Goal: Task Accomplishment & Management: Manage account settings

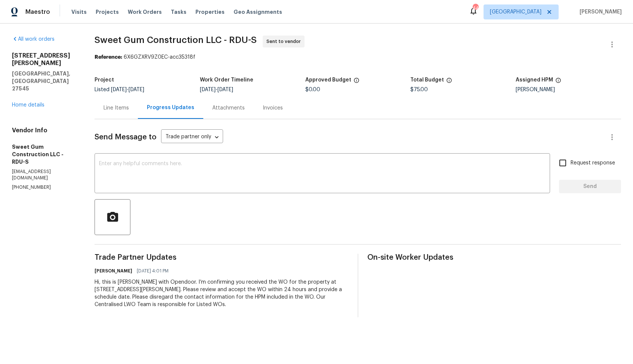
click at [127, 107] on div "Line Items" at bounding box center [115, 107] width 25 height 7
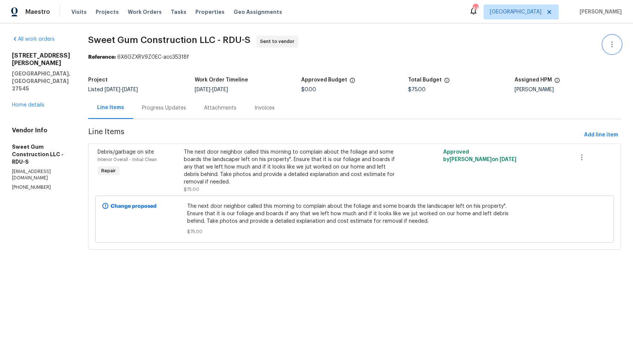
click at [614, 49] on button "button" at bounding box center [612, 44] width 18 height 18
click at [563, 47] on li "Edit" at bounding box center [587, 44] width 81 height 12
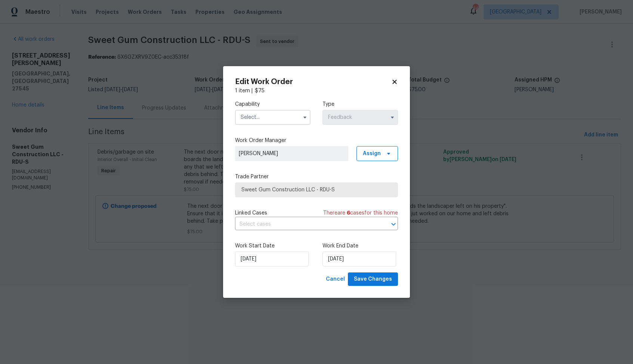
click at [298, 120] on input "text" at bounding box center [272, 117] width 75 height 15
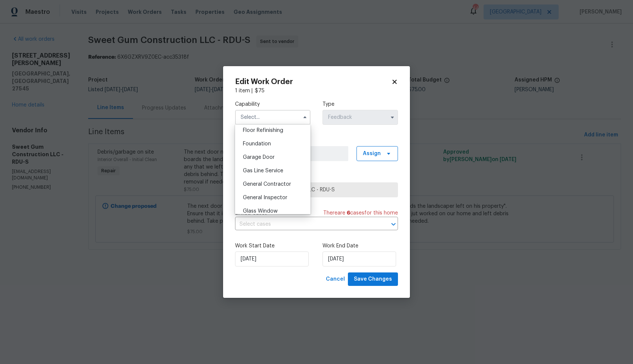
scroll to position [317, 0]
click at [273, 173] on span "General Contractor" at bounding box center [267, 172] width 48 height 5
type input "General Contractor"
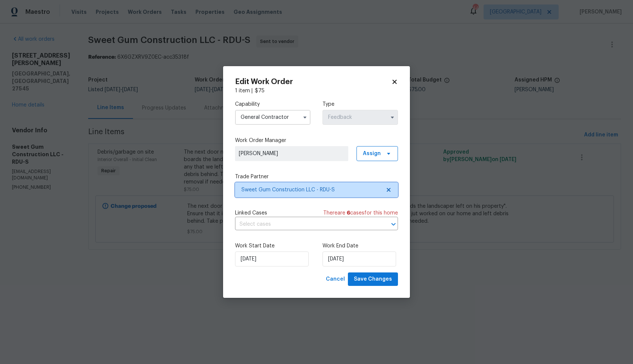
click at [299, 187] on span "Sweet Gum Construction LLC - RDU-S" at bounding box center [310, 189] width 139 height 7
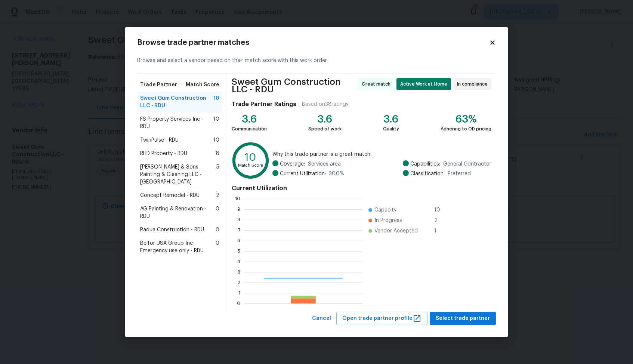
scroll to position [105, 118]
click at [157, 156] on span "RHD Property - RDU" at bounding box center [163, 153] width 47 height 7
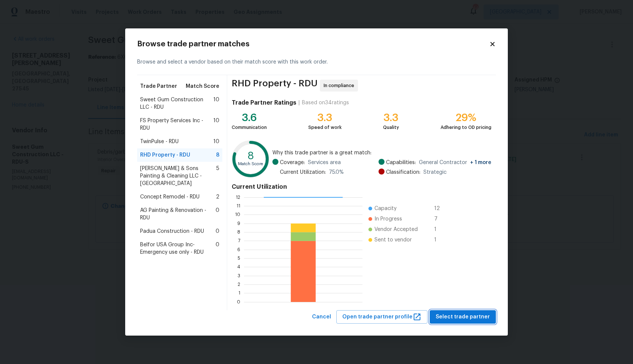
click at [464, 313] on span "Select trade partner" at bounding box center [463, 316] width 54 height 9
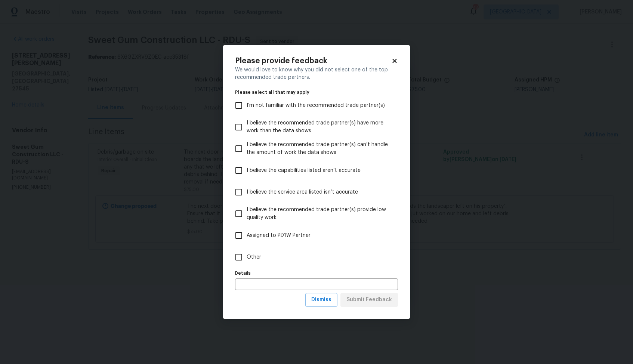
click at [261, 258] on label "Other" at bounding box center [311, 257] width 161 height 22
click at [247, 258] on input "Other" at bounding box center [239, 257] width 16 height 16
checkbox input "true"
click at [364, 300] on span "Submit Feedback" at bounding box center [369, 299] width 46 height 9
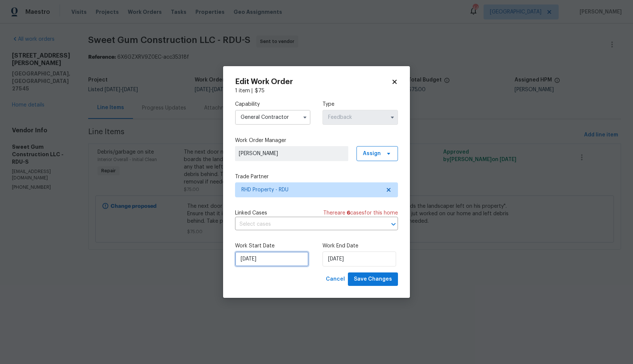
click at [288, 258] on input "[DATE]" at bounding box center [272, 258] width 74 height 15
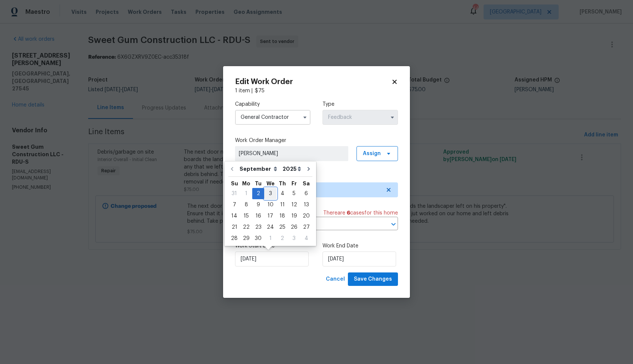
click at [268, 195] on div "3" at bounding box center [270, 193] width 12 height 10
type input "03/09/2025"
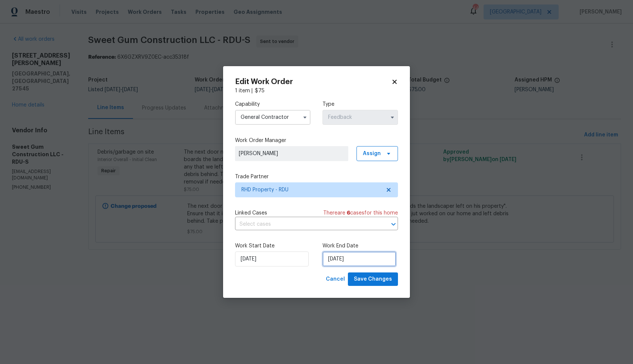
click at [348, 257] on input "04/09/2025" at bounding box center [359, 258] width 74 height 15
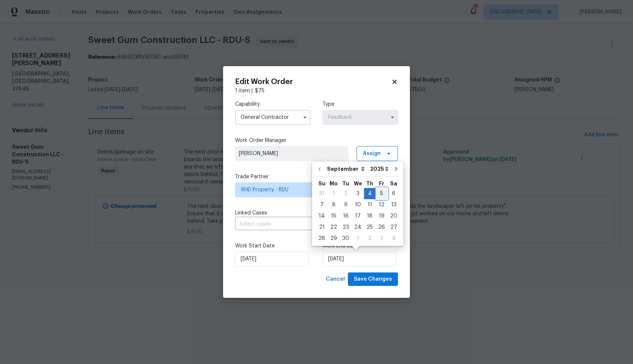
click at [378, 193] on div "5" at bounding box center [381, 193] width 12 height 10
type input "05/09/2025"
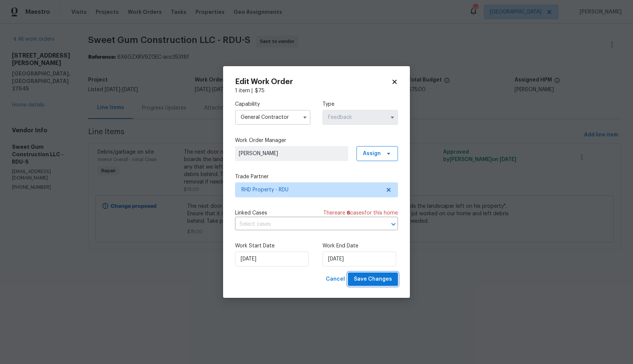
click at [368, 281] on span "Save Changes" at bounding box center [373, 279] width 38 height 9
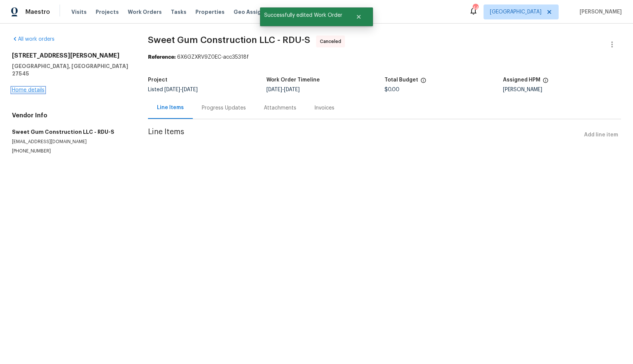
click at [30, 87] on link "Home details" at bounding box center [28, 89] width 32 height 5
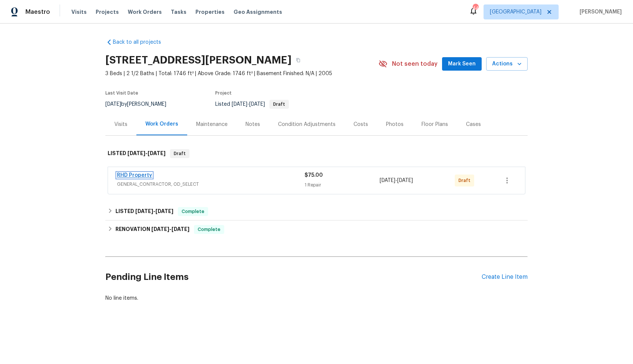
click at [128, 175] on link "RHD Property" at bounding box center [134, 175] width 35 height 5
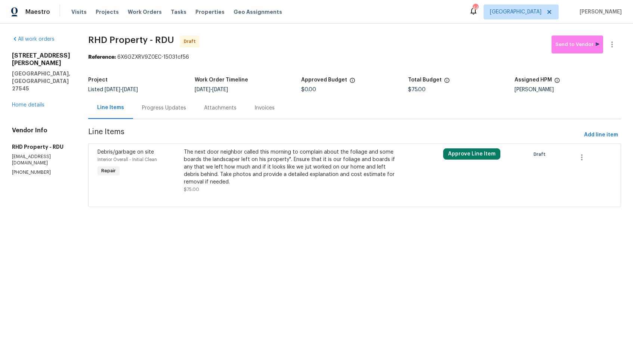
click at [215, 158] on div "The next door neighbor called this morning to complain about the foliage and so…" at bounding box center [289, 166] width 211 height 37
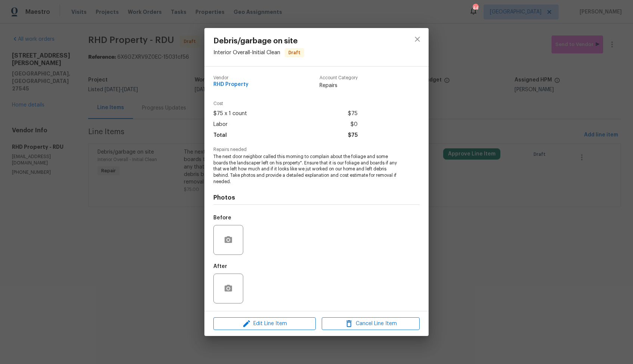
click at [290, 232] on div "Before" at bounding box center [316, 235] width 206 height 49
click at [254, 323] on span "Edit Line Item" at bounding box center [265, 323] width 98 height 9
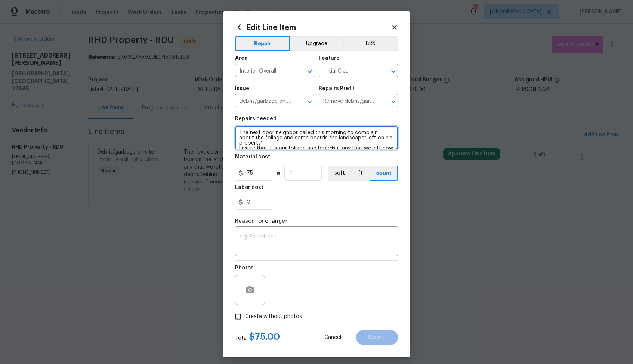
click at [239, 131] on textarea "The next door neighbor called this morning to complain about the foliage and so…" at bounding box center [316, 138] width 163 height 24
type textarea "Rework: The next door neighbor called this morning to complain about the foliag…"
click at [263, 244] on textarea at bounding box center [316, 242] width 154 height 16
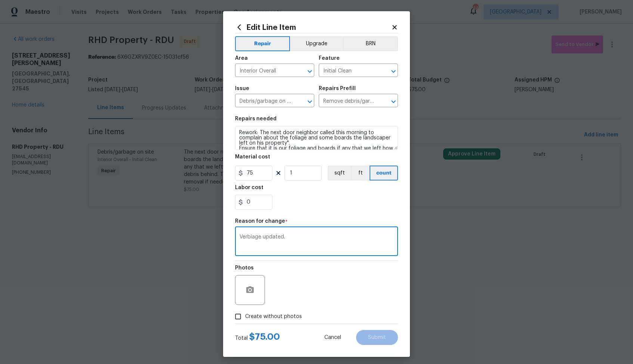
type textarea "Verbiage updated."
click at [263, 316] on span "Create without photos" at bounding box center [273, 317] width 57 height 8
click at [245, 316] on input "Create without photos" at bounding box center [238, 316] width 14 height 14
checkbox input "true"
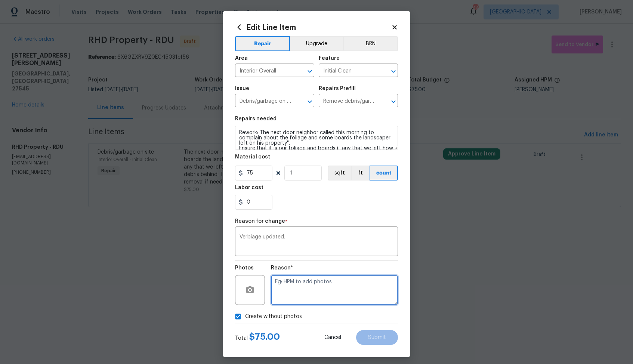
click at [323, 292] on textarea at bounding box center [334, 290] width 127 height 30
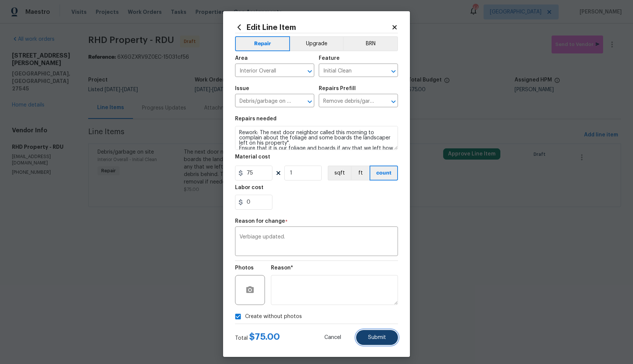
click at [375, 340] on button "Submit" at bounding box center [377, 337] width 42 height 15
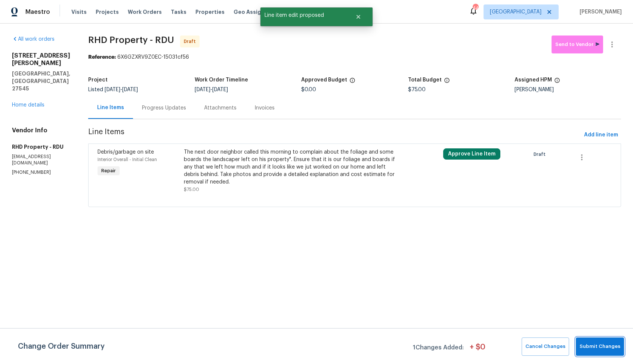
click at [593, 343] on span "Submit Changes" at bounding box center [599, 346] width 41 height 9
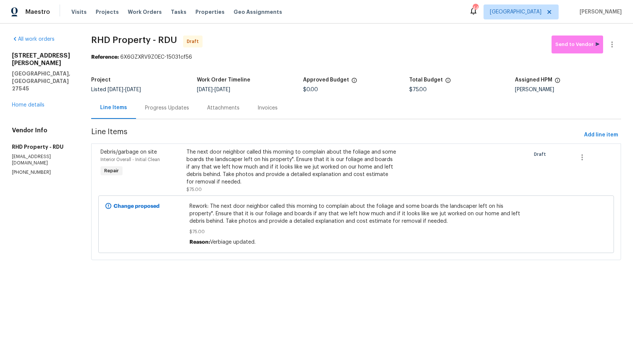
click at [286, 166] on div "The next door neighbor called this morning to complain about the foliage and so…" at bounding box center [291, 166] width 210 height 37
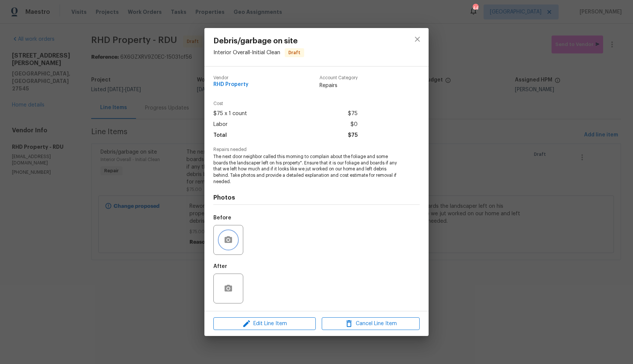
click at [226, 237] on icon "button" at bounding box center [227, 239] width 7 height 7
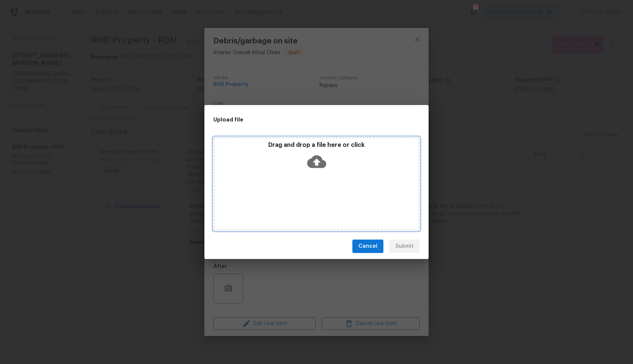
click at [319, 164] on icon at bounding box center [316, 161] width 19 height 13
click at [270, 287] on div "Upload file Drag and drop a file here or click Cancel Submit" at bounding box center [316, 182] width 633 height 364
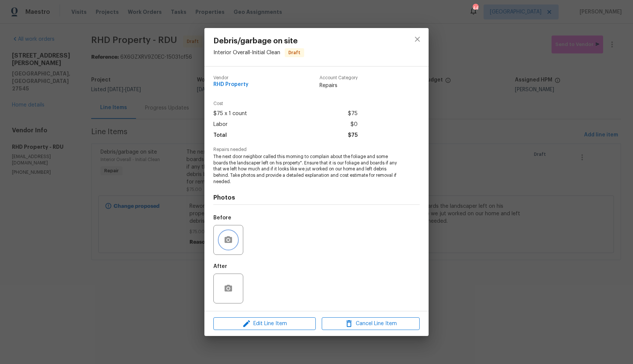
click at [232, 239] on icon "button" at bounding box center [227, 239] width 7 height 7
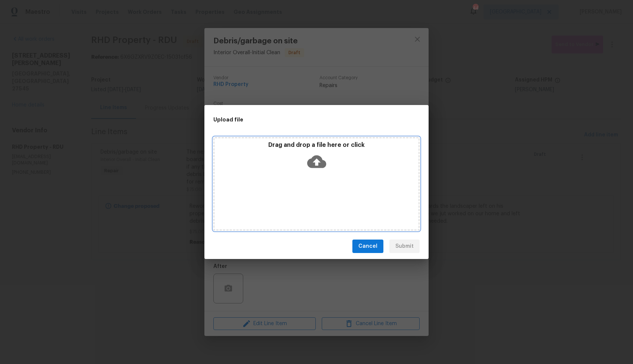
click at [316, 162] on icon at bounding box center [316, 161] width 19 height 19
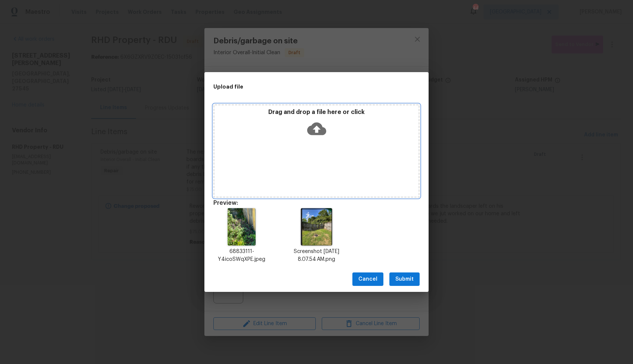
click at [317, 130] on icon at bounding box center [316, 128] width 19 height 19
click at [319, 131] on icon at bounding box center [316, 129] width 19 height 13
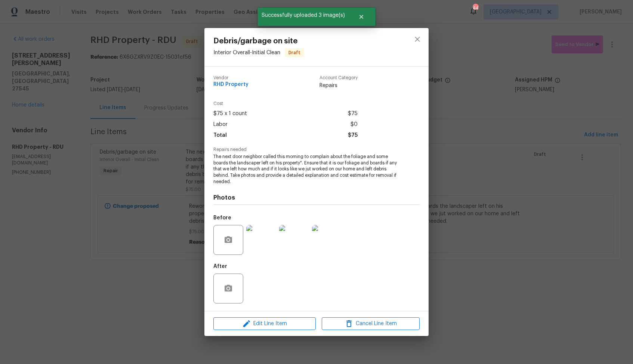
click at [457, 252] on div "Debris/garbage on site Interior Overall - Initial Clean Draft Vendor RHD Proper…" at bounding box center [316, 182] width 633 height 364
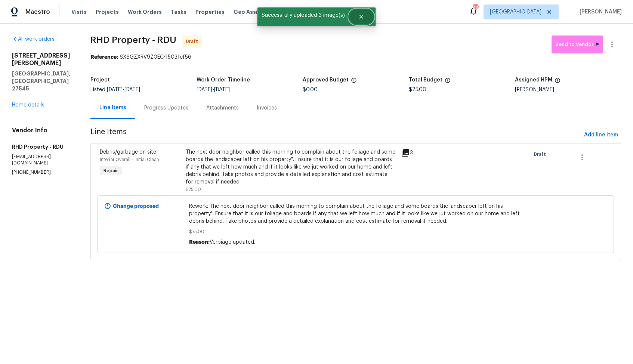
click at [356, 16] on button "Close" at bounding box center [361, 16] width 25 height 15
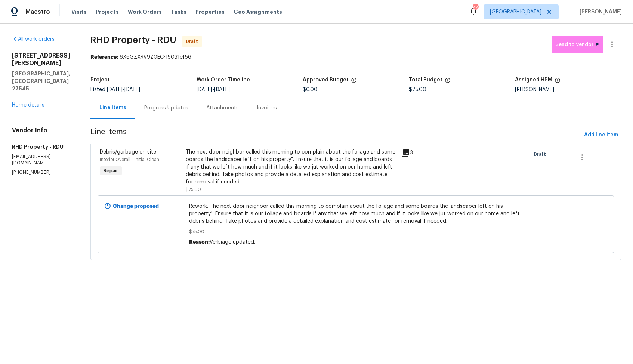
click at [165, 108] on div "Progress Updates" at bounding box center [166, 107] width 44 height 7
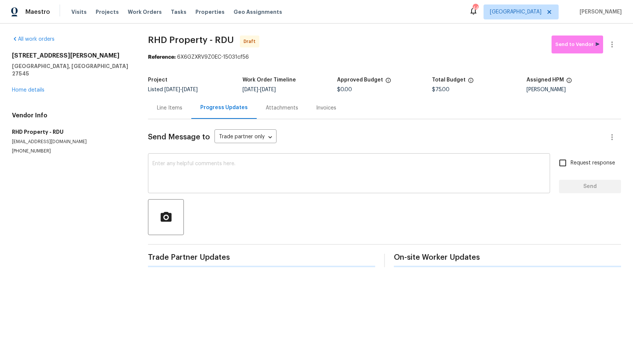
click at [256, 183] on textarea at bounding box center [348, 174] width 393 height 26
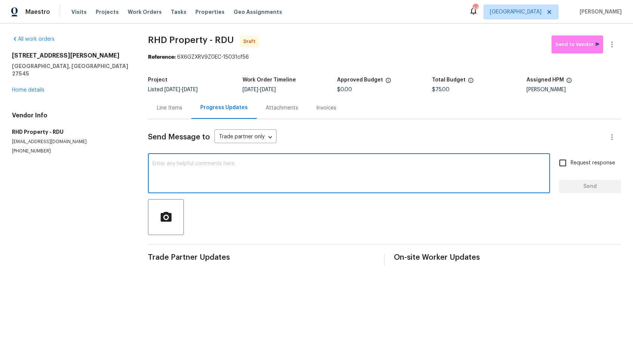
click at [278, 178] on textarea at bounding box center [348, 174] width 393 height 26
paste textarea "Hi, this is Arvind with Opendoor. I’m confirming you received the WO for the pr…"
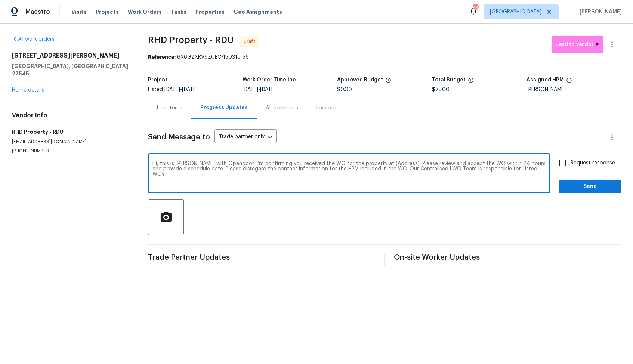
drag, startPoint x: 391, startPoint y: 165, endPoint x: 368, endPoint y: 163, distance: 22.9
click at [368, 163] on textarea "Hi, this is Arvind with Opendoor. I’m confirming you received the WO for the pr…" at bounding box center [348, 174] width 393 height 26
paste textarea "[STREET_ADDRESS][PERSON_NAME]"
type textarea "Hi, this is [PERSON_NAME] with Opendoor. I’m confirming you received the WO for…"
click at [563, 162] on input "Request response" at bounding box center [563, 163] width 16 height 16
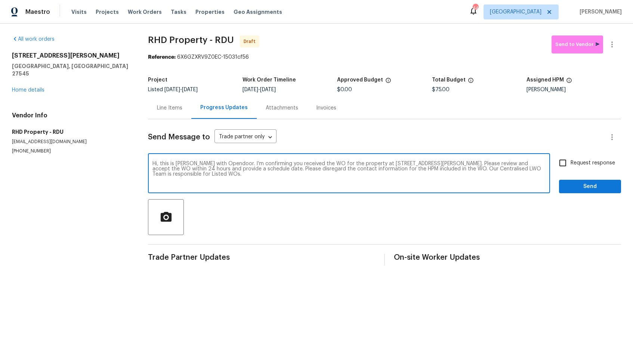
checkbox input "true"
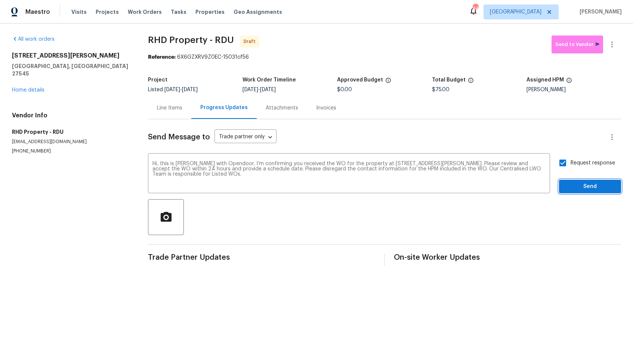
click at [582, 185] on span "Send" at bounding box center [590, 186] width 50 height 9
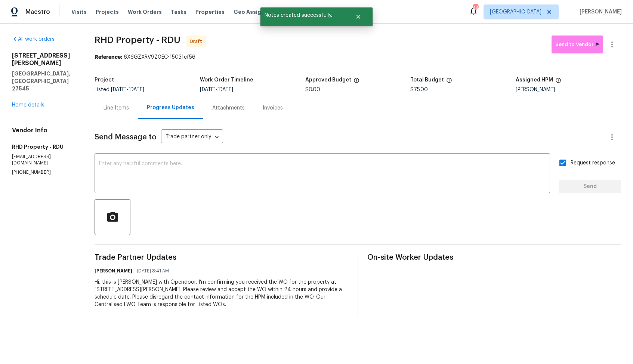
click at [115, 115] on div "Line Items" at bounding box center [115, 108] width 43 height 22
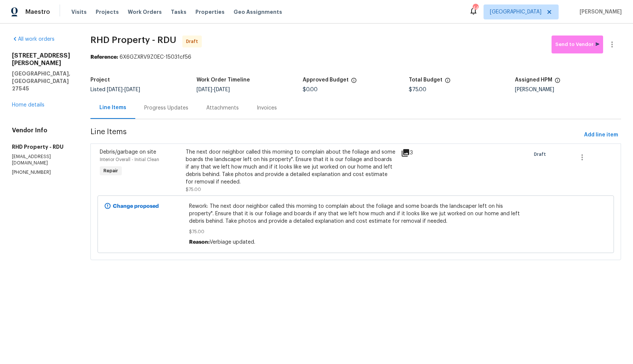
click at [195, 120] on section "RHD Property - RDU Draft Send to Vendor Reference: 6X6GZXRV9Z0EC-15031cf56 Proj…" at bounding box center [355, 151] width 530 height 233
click at [615, 46] on icon "button" at bounding box center [611, 44] width 9 height 9
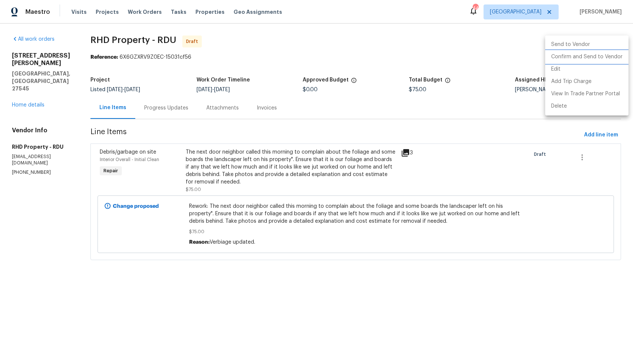
click at [570, 60] on li "Confirm and Send to Vendor" at bounding box center [586, 57] width 83 height 12
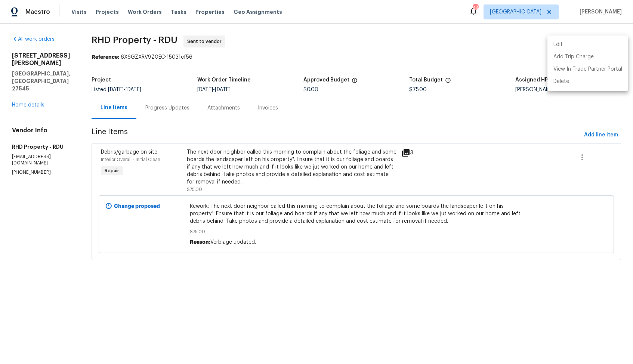
click at [306, 62] on div at bounding box center [316, 182] width 633 height 364
click at [182, 108] on div "Progress Updates" at bounding box center [167, 107] width 44 height 7
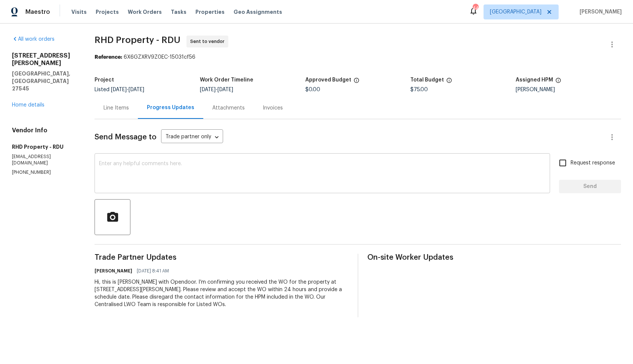
click at [201, 173] on textarea at bounding box center [322, 174] width 446 height 26
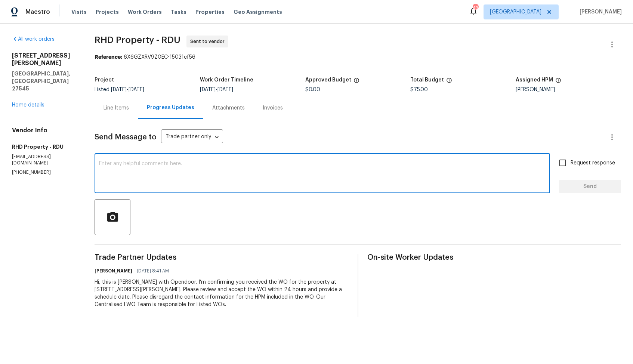
paste textarea "Hi [TP Name], just a quick note — if any part of the work requires stepping ont…"
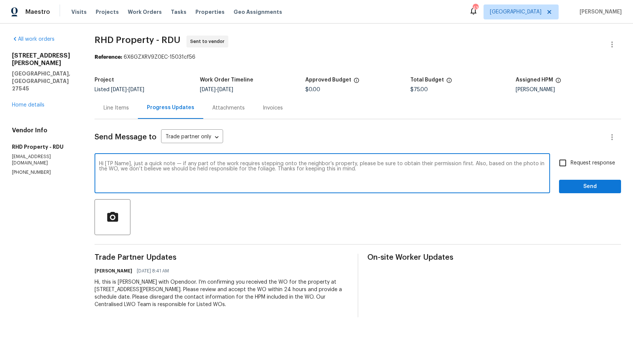
drag, startPoint x: 134, startPoint y: 164, endPoint x: 110, endPoint y: 163, distance: 24.7
click at [110, 163] on textarea "Hi [TP Name], just a quick note — if any part of the work requires stepping ont…" at bounding box center [322, 174] width 446 height 26
click at [348, 171] on textarea "Hi team, just a quick note — if any part of the work requires stepping onto the…" at bounding box center [322, 174] width 446 height 26
type textarea "Hi team, just a quick note — if any part of the work requires stepping onto the…"
click at [566, 164] on input "Request response" at bounding box center [563, 163] width 16 height 16
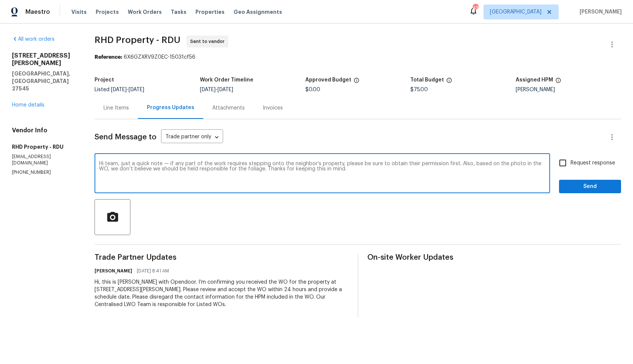
checkbox input "true"
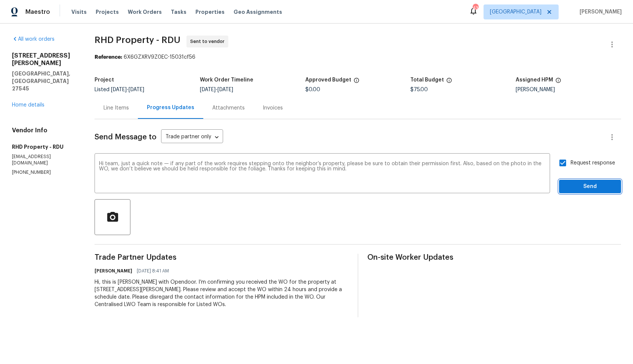
click at [579, 189] on span "Send" at bounding box center [590, 186] width 50 height 9
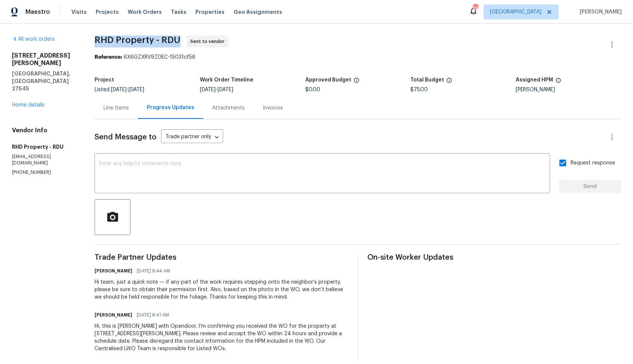
drag, startPoint x: 98, startPoint y: 40, endPoint x: 188, endPoint y: 42, distance: 90.4
click at [188, 42] on div "All work orders 1157 Rutledge Landing Dr Knightdale, NC 27545 Home details Vend…" at bounding box center [316, 199] width 633 height 350
copy span "RHD Property - RDU"
click at [28, 53] on h2 "1157 Rutledge Landing Dr" at bounding box center [44, 59] width 65 height 15
click at [27, 102] on link "Home details" at bounding box center [28, 104] width 32 height 5
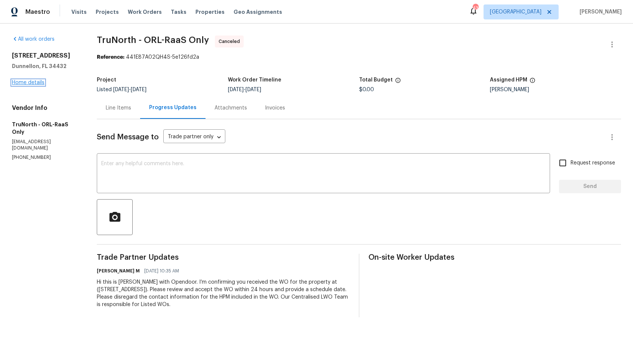
click at [30, 82] on link "Home details" at bounding box center [28, 82] width 32 height 5
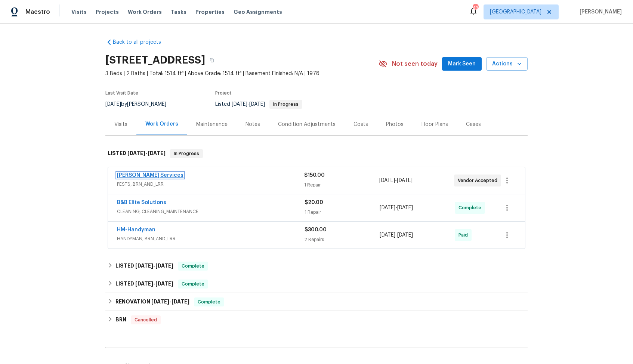
click at [131, 177] on link "Massey Services" at bounding box center [150, 175] width 66 height 5
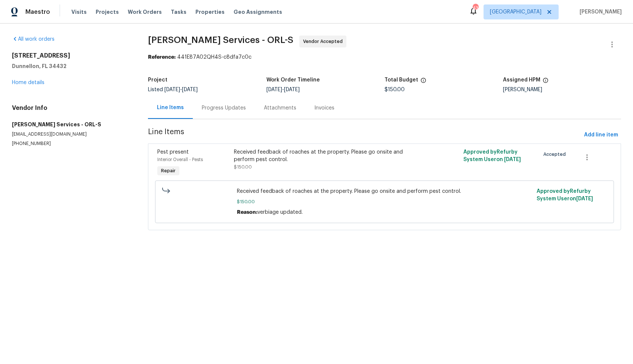
click at [224, 105] on div "Progress Updates" at bounding box center [224, 107] width 44 height 7
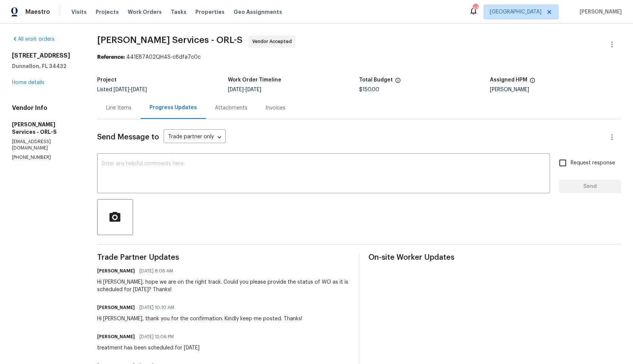
scroll to position [56, 0]
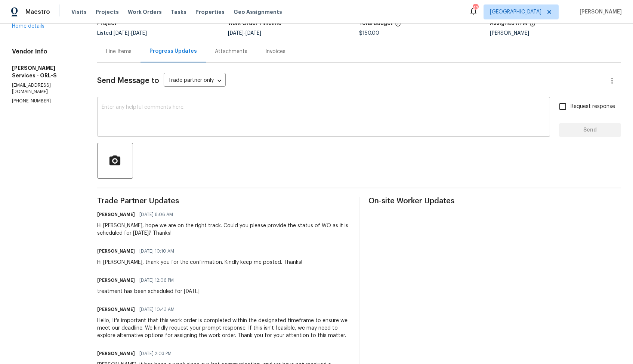
click at [238, 120] on textarea at bounding box center [324, 118] width 444 height 26
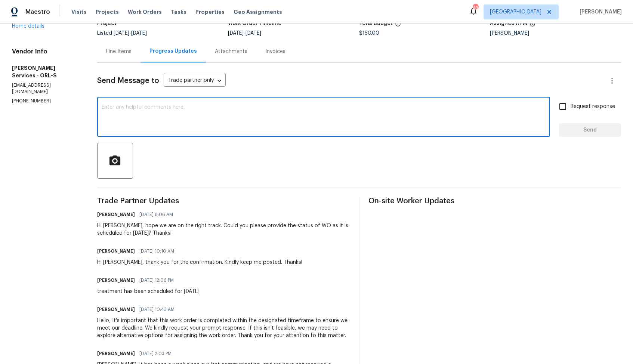
click at [122, 224] on div "Hi Tishá, hope we are on the right track. Could you please provide the status o…" at bounding box center [223, 229] width 252 height 15
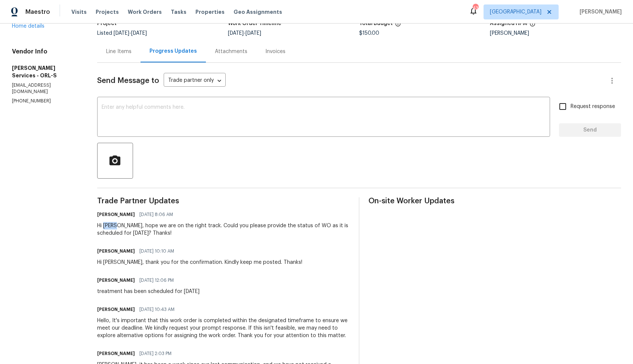
copy div "Tishá"
click at [263, 119] on textarea at bounding box center [324, 118] width 444 height 26
paste textarea "Tishá"
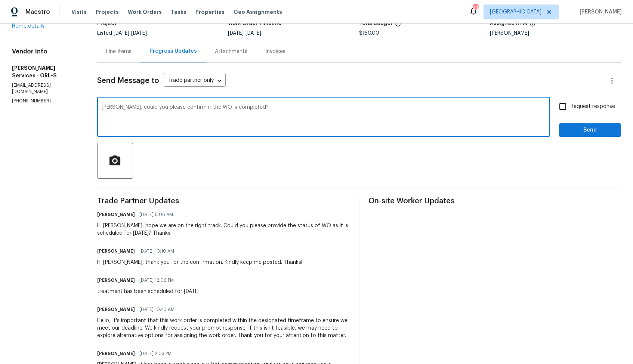
type textarea "Tishá, could you please confirm if the WO is completed?"
click at [559, 108] on input "Request response" at bounding box center [563, 107] width 16 height 16
checkbox input "true"
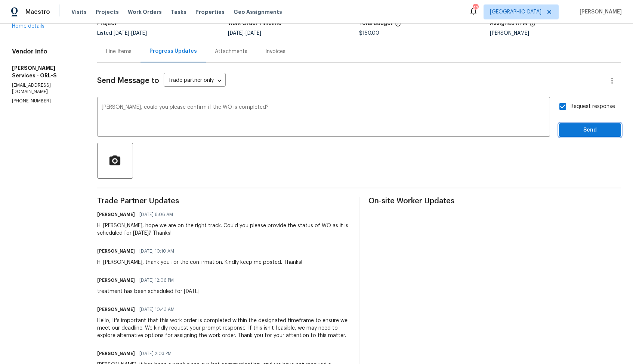
click at [585, 137] on button "Send" at bounding box center [590, 130] width 62 height 14
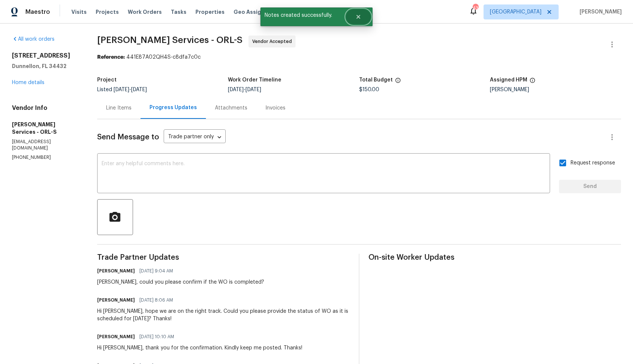
click at [360, 18] on icon "Close" at bounding box center [358, 17] width 4 height 4
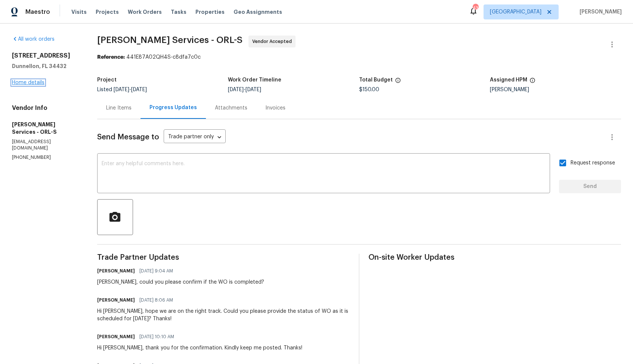
click at [34, 81] on link "Home details" at bounding box center [28, 82] width 32 height 5
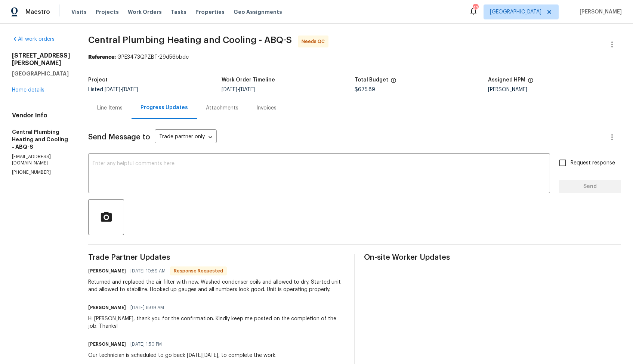
click at [111, 103] on div "Line Items" at bounding box center [109, 108] width 43 height 22
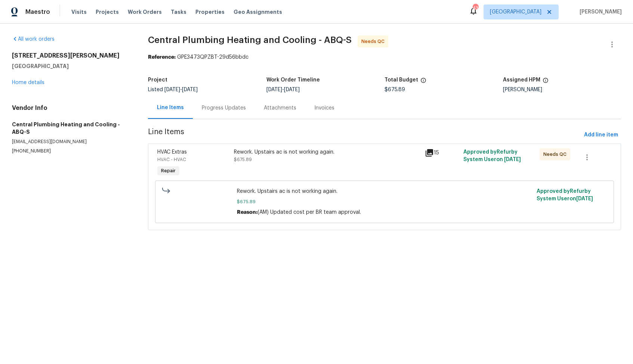
click at [277, 162] on div "Rework. Upstairs ac is not working again. $675.89" at bounding box center [327, 155] width 187 height 15
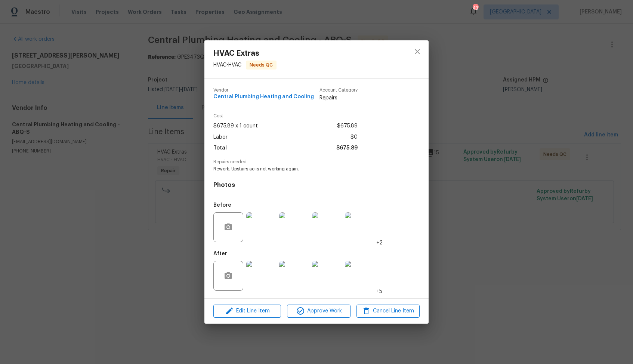
click at [258, 270] on img at bounding box center [261, 276] width 30 height 30
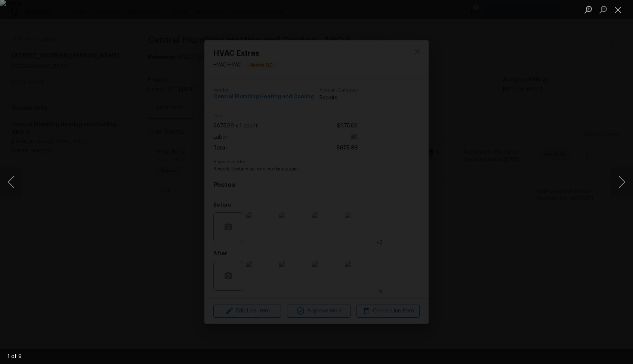
click at [523, 193] on div "Lightbox" at bounding box center [316, 182] width 633 height 364
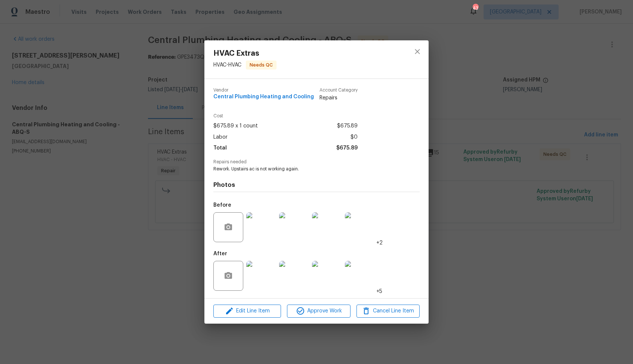
click at [260, 224] on img at bounding box center [261, 227] width 30 height 30
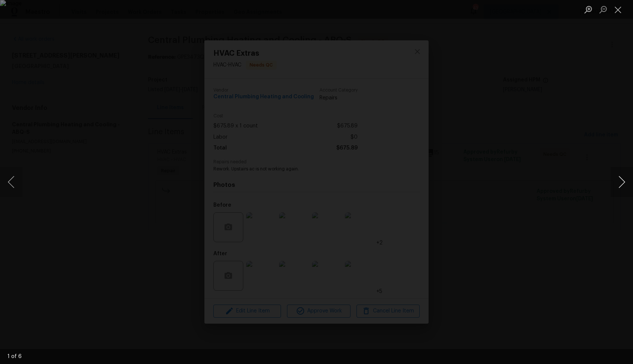
click at [621, 180] on button "Next image" at bounding box center [621, 182] width 22 height 30
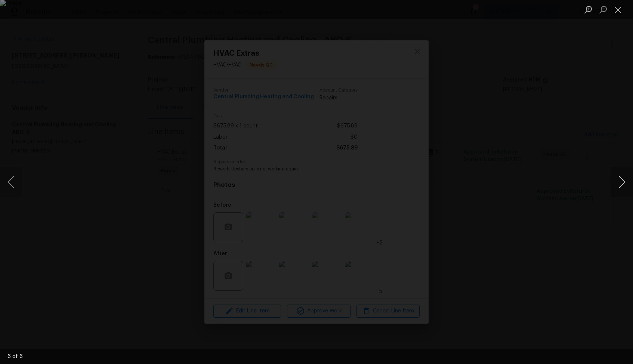
click at [621, 180] on button "Next image" at bounding box center [621, 182] width 22 height 30
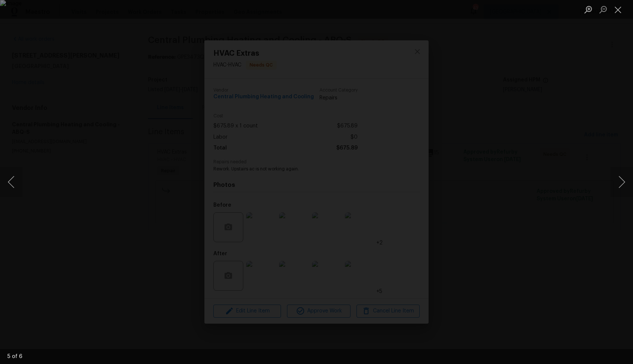
click at [557, 179] on div "Lightbox" at bounding box center [316, 182] width 633 height 364
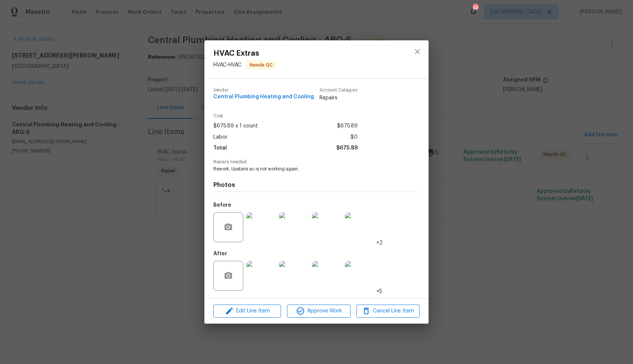
click at [286, 271] on img at bounding box center [294, 276] width 30 height 30
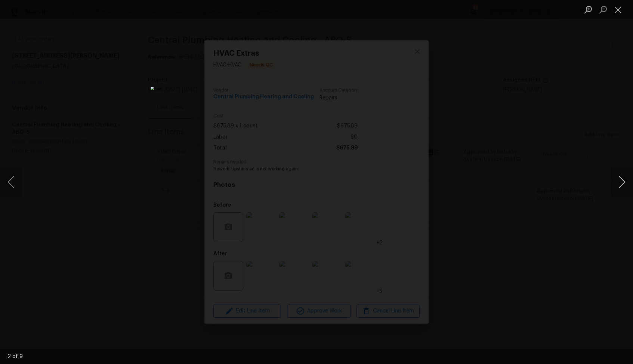
click at [620, 182] on button "Next image" at bounding box center [621, 182] width 22 height 30
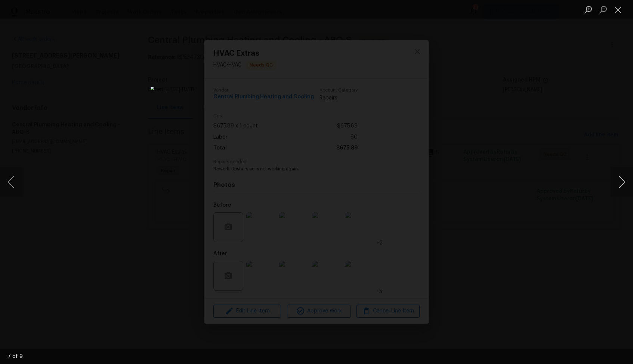
click at [620, 182] on button "Next image" at bounding box center [621, 182] width 22 height 30
click at [14, 185] on button "Previous image" at bounding box center [11, 182] width 22 height 30
click at [624, 180] on button "Next image" at bounding box center [621, 182] width 22 height 30
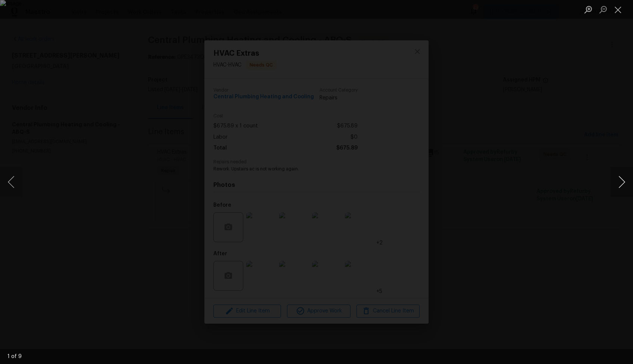
click at [624, 180] on button "Next image" at bounding box center [621, 182] width 22 height 30
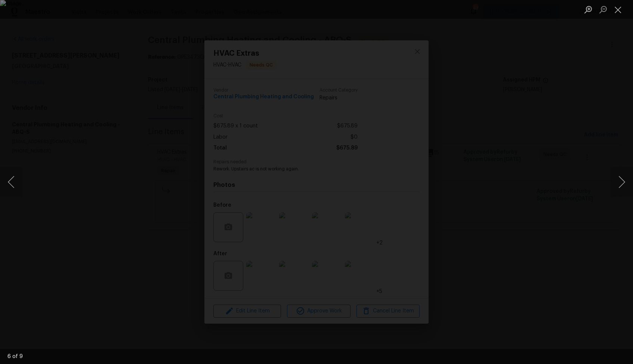
click at [552, 213] on div "Lightbox" at bounding box center [316, 182] width 633 height 364
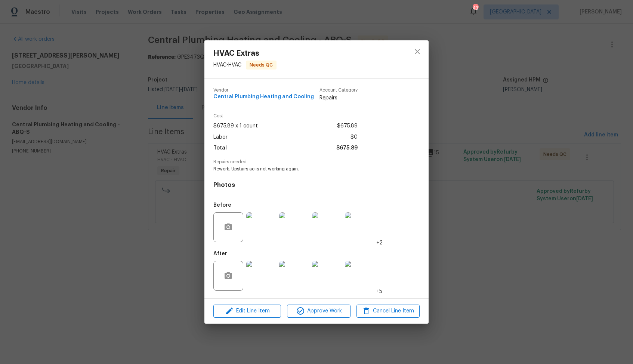
click at [494, 188] on div "HVAC Extras HVAC - HVAC Needs QC Vendor Central Plumbing Heating and Cooling Ac…" at bounding box center [316, 182] width 633 height 364
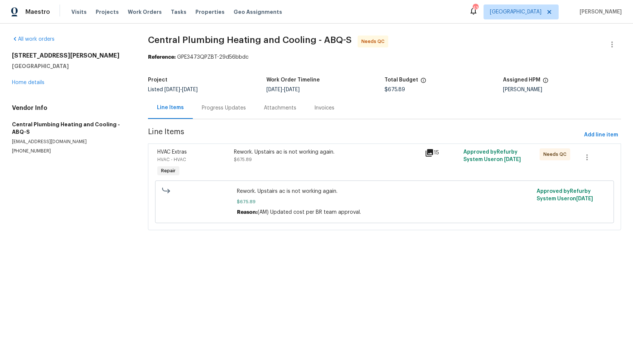
click at [223, 108] on div "Progress Updates" at bounding box center [224, 107] width 44 height 7
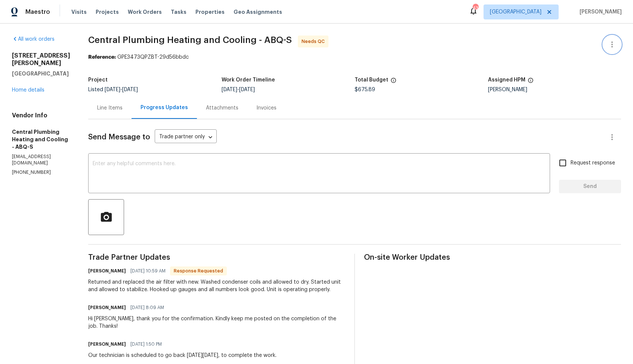
click at [610, 46] on icon "button" at bounding box center [611, 44] width 9 height 9
click at [559, 46] on li "Edit" at bounding box center [587, 44] width 81 height 12
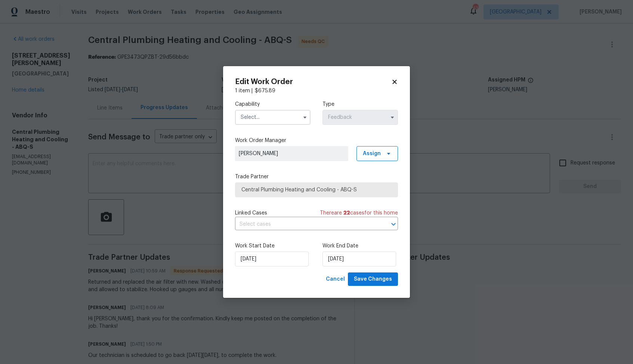
click at [273, 116] on input "text" at bounding box center [272, 117] width 75 height 15
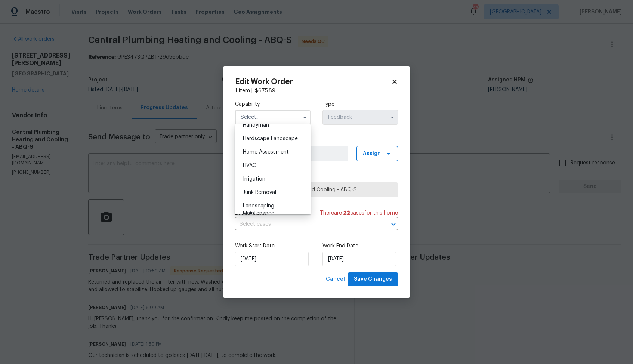
scroll to position [440, 0]
click at [269, 142] on div "HVAC" at bounding box center [273, 143] width 72 height 13
type input "HVAC"
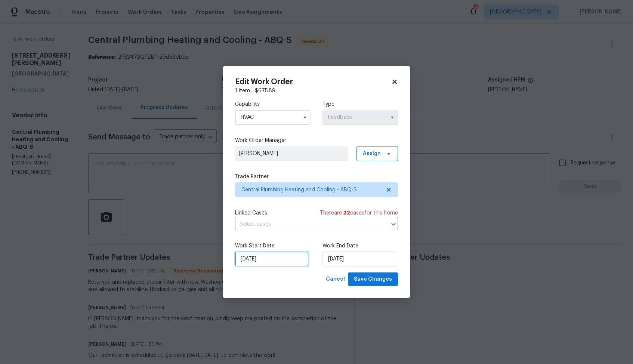
click at [264, 265] on input "26/08/2025" at bounding box center [272, 258] width 74 height 15
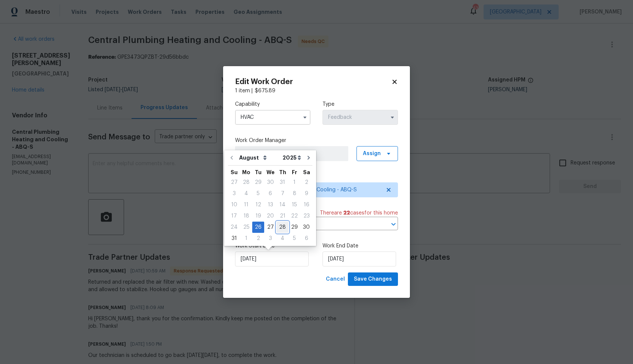
click at [281, 228] on div "28" at bounding box center [282, 227] width 12 height 10
type input "28/08/2025"
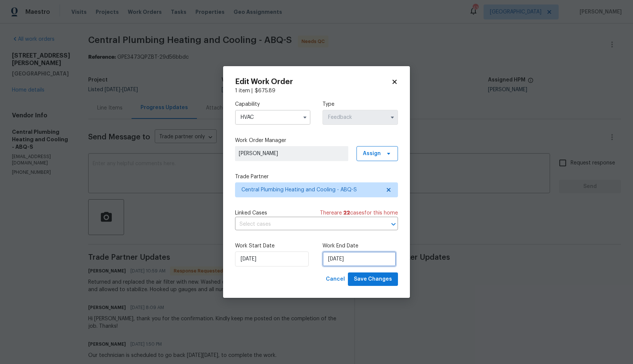
click at [350, 260] on input "28/08/2025" at bounding box center [359, 258] width 74 height 15
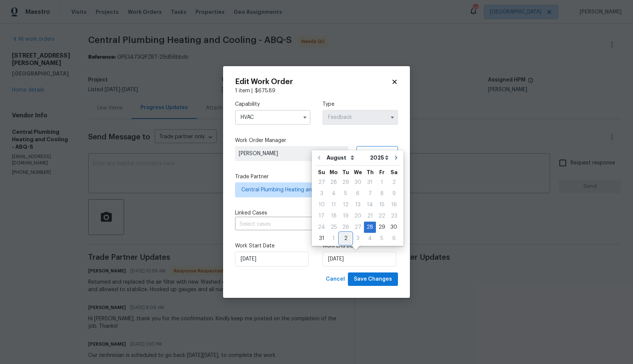
click at [343, 238] on div "2" at bounding box center [346, 238] width 12 height 10
type input "02/09/2025"
select select "8"
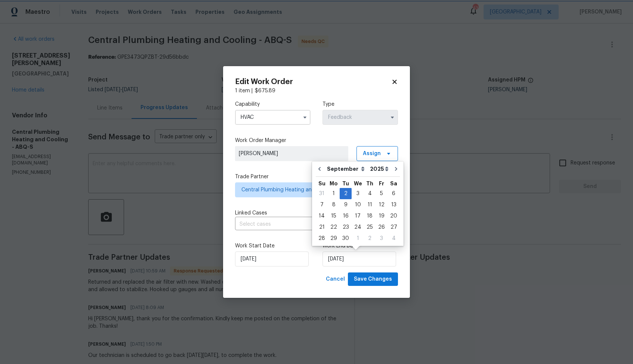
click at [315, 273] on div "Cancel Save Changes" at bounding box center [316, 279] width 163 height 14
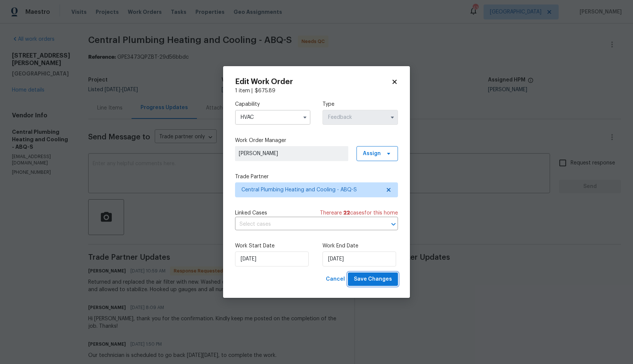
click at [374, 280] on span "Save Changes" at bounding box center [373, 279] width 38 height 9
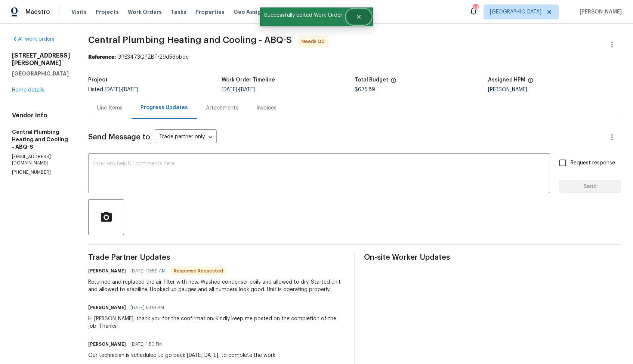
click at [358, 15] on icon "Close" at bounding box center [359, 17] width 6 height 6
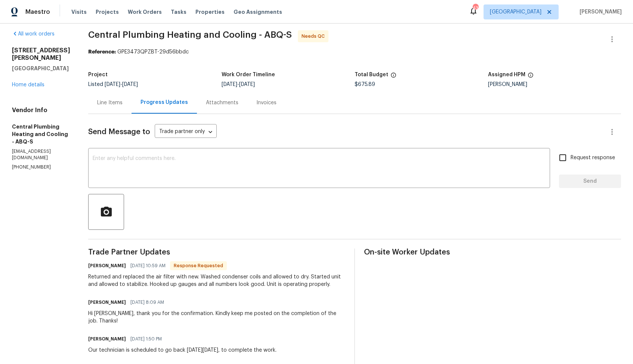
scroll to position [0, 0]
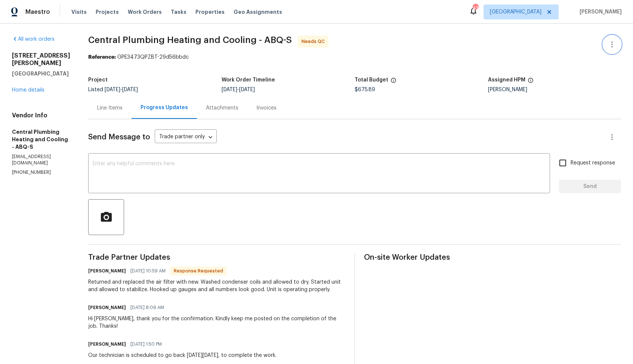
click at [616, 39] on button "button" at bounding box center [612, 44] width 18 height 18
click at [567, 46] on li "Edit" at bounding box center [587, 44] width 81 height 12
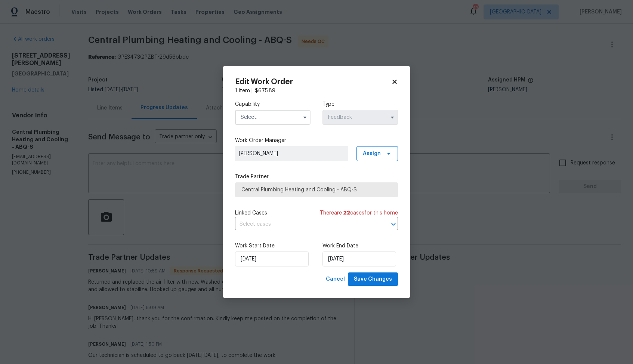
click at [295, 115] on input "text" at bounding box center [272, 117] width 75 height 15
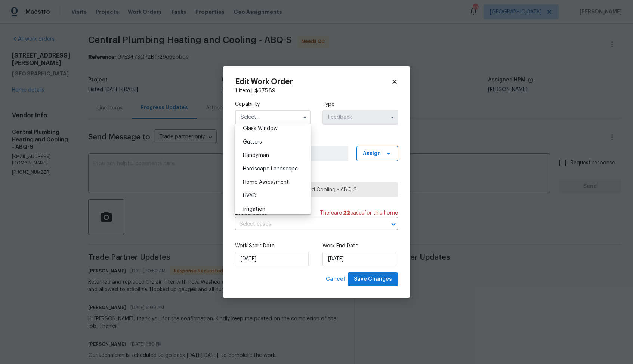
scroll to position [390, 0]
click at [264, 197] on div "HVAC" at bounding box center [273, 194] width 72 height 13
type input "HVAC"
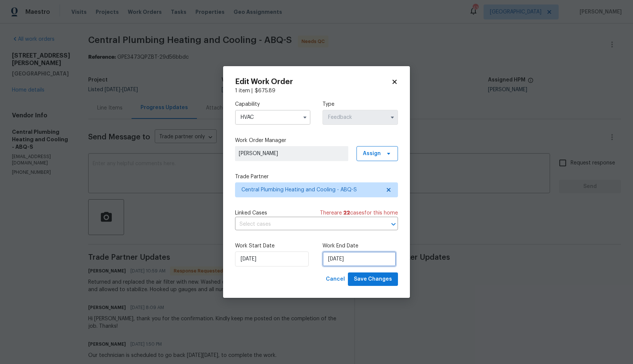
click at [343, 260] on input "[DATE]" at bounding box center [359, 258] width 74 height 15
select select "8"
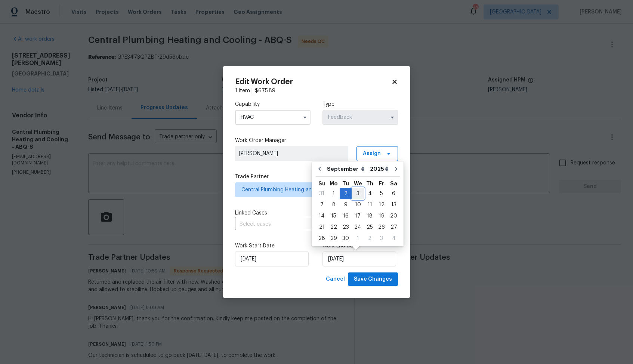
click at [356, 192] on div "3" at bounding box center [357, 193] width 12 height 10
type input "03/09/2025"
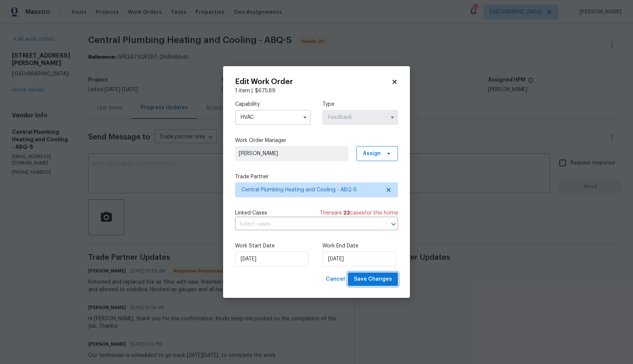
click at [366, 281] on span "Save Changes" at bounding box center [373, 279] width 38 height 9
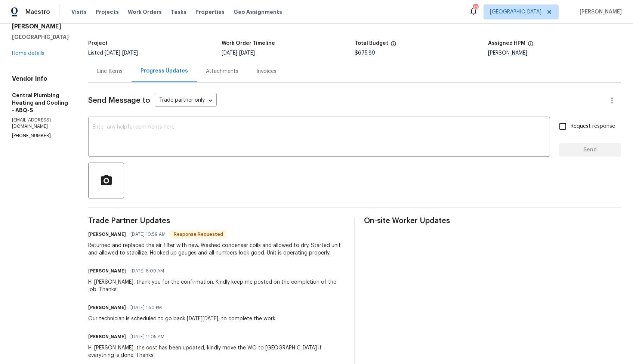
scroll to position [0, 0]
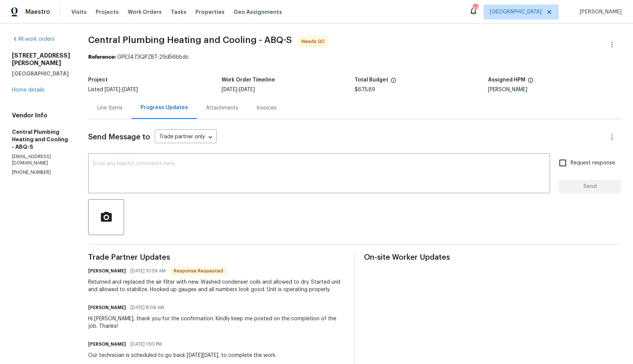
click at [106, 271] on h6 "[PERSON_NAME]" at bounding box center [107, 270] width 38 height 7
copy h6 "[PERSON_NAME]"
click at [253, 183] on textarea at bounding box center [319, 174] width 453 height 26
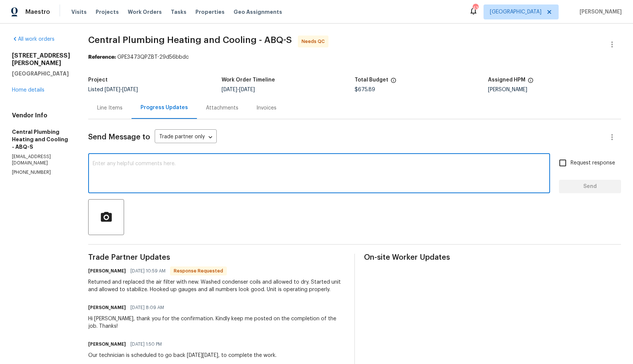
type textarea "J"
type textarea "h"
paste textarea "[PERSON_NAME]"
type textarea "Hi Kristen, thank you for completing the job. WO is approved. Thanks!"
click at [571, 185] on span "Send" at bounding box center [590, 186] width 50 height 9
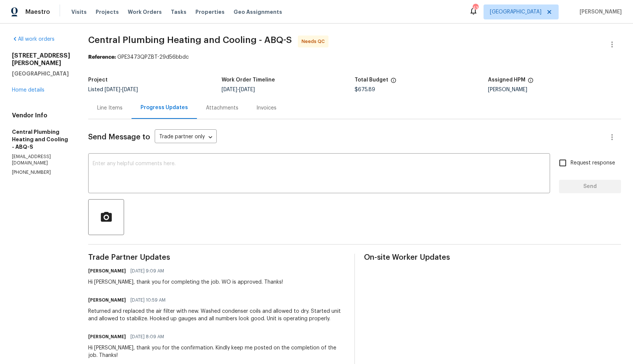
click at [109, 109] on div "Line Items" at bounding box center [109, 107] width 25 height 7
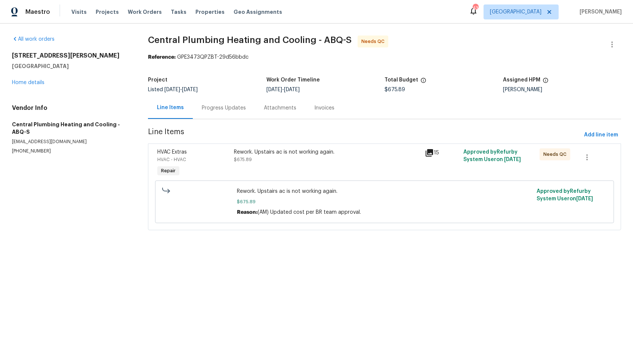
click at [270, 165] on div "Rework. Upstairs ac is not working again. $675.89" at bounding box center [327, 163] width 191 height 34
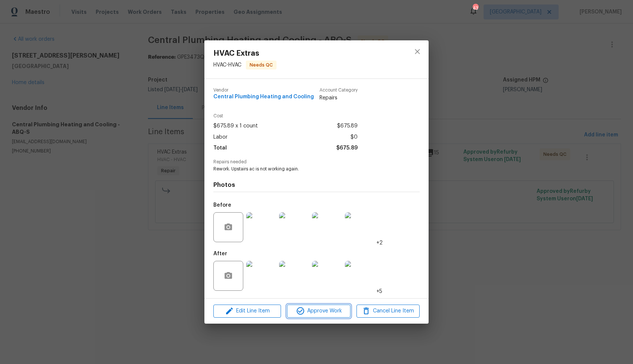
click at [312, 314] on span "Approve Work" at bounding box center [318, 310] width 59 height 9
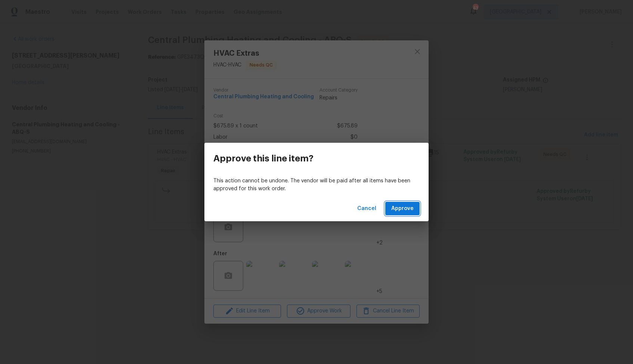
click at [409, 202] on button "Approve" at bounding box center [402, 209] width 34 height 14
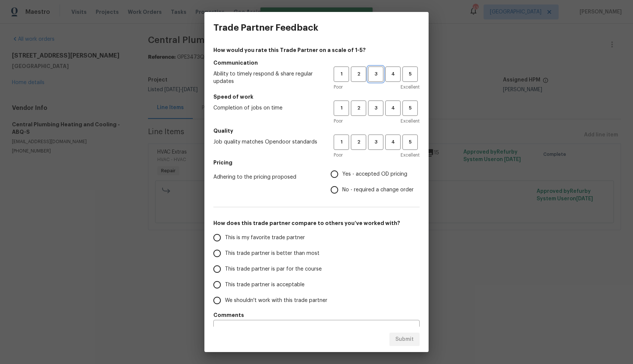
click at [371, 75] on span "3" at bounding box center [376, 74] width 14 height 9
click at [382, 110] on span "3" at bounding box center [376, 108] width 14 height 9
click at [380, 139] on span "3" at bounding box center [376, 142] width 14 height 9
click at [360, 179] on label "Yes - accepted OD pricing" at bounding box center [369, 174] width 87 height 16
click at [342, 179] on input "Yes - accepted OD pricing" at bounding box center [334, 174] width 16 height 16
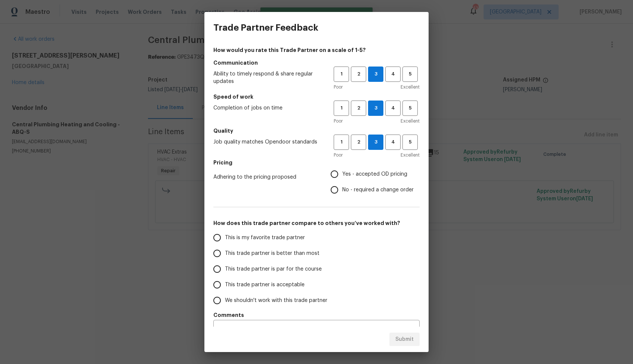
radio input "true"
click at [345, 186] on span "No - required a change order" at bounding box center [377, 190] width 71 height 8
click at [342, 186] on input "No - required a change order" at bounding box center [334, 190] width 16 height 16
radio input "true"
click at [286, 253] on span "This trade partner is better than most" at bounding box center [272, 254] width 94 height 8
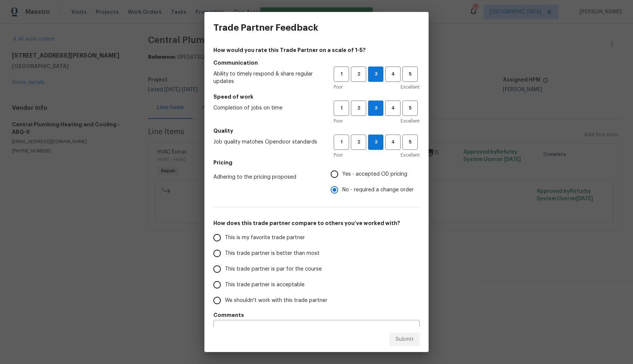
click at [225, 253] on input "This trade partner is better than most" at bounding box center [217, 253] width 16 height 16
click at [402, 342] on span "Submit" at bounding box center [404, 339] width 18 height 9
radio input "true"
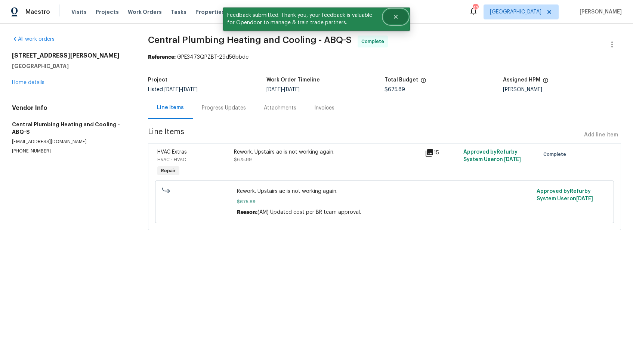
click at [394, 10] on button "Close" at bounding box center [395, 16] width 25 height 15
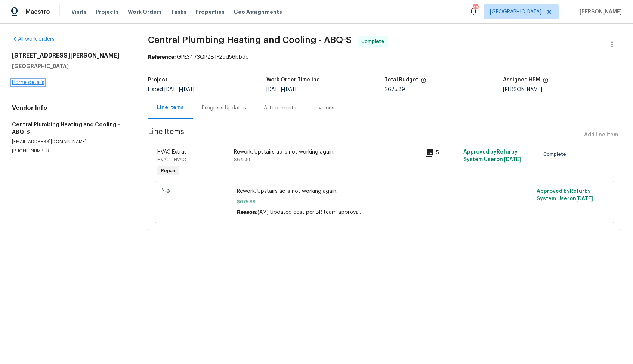
click at [32, 82] on link "Home details" at bounding box center [28, 82] width 32 height 5
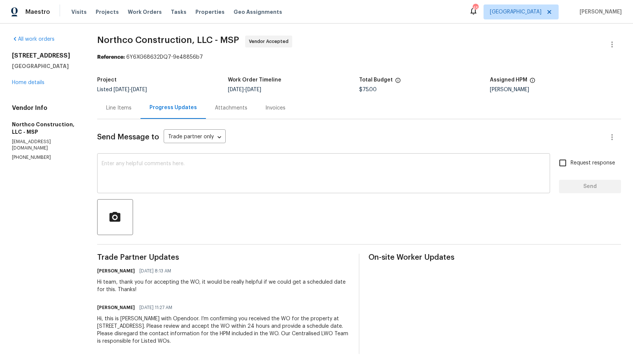
click at [256, 187] on textarea at bounding box center [324, 174] width 444 height 26
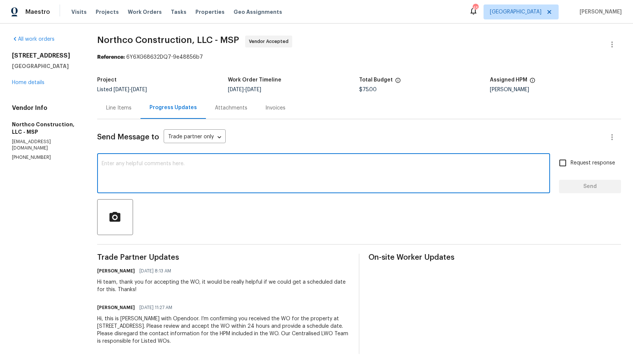
paste textarea "Could you please provide us with a scheduled date for the work order? Also, we'…"
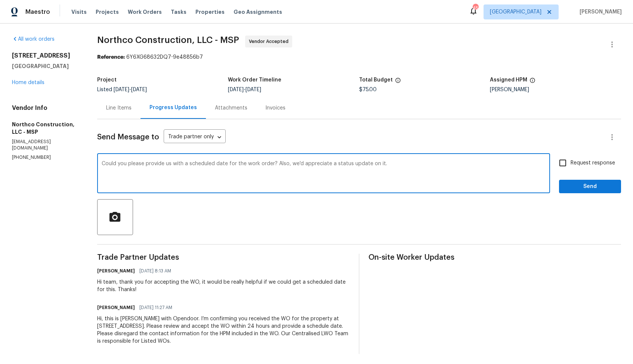
type textarea "Could you please provide us with a scheduled date for the work order? Also, we'…"
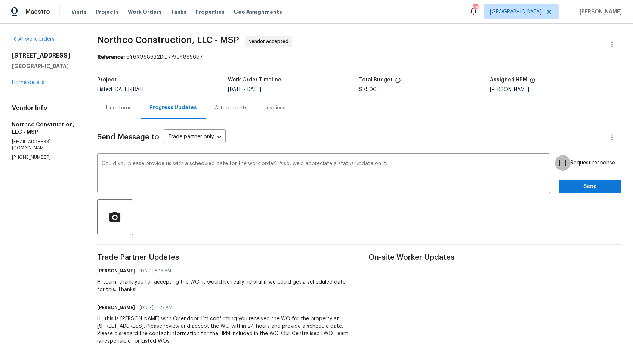
click at [564, 167] on input "Request response" at bounding box center [563, 163] width 16 height 16
checkbox input "true"
click at [575, 192] on button "Send" at bounding box center [590, 187] width 62 height 14
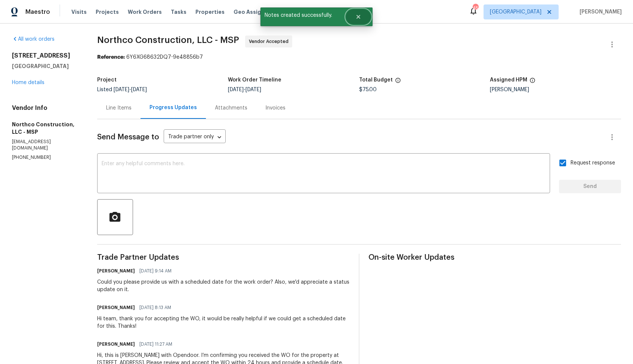
click at [363, 19] on button "Close" at bounding box center [358, 16] width 25 height 15
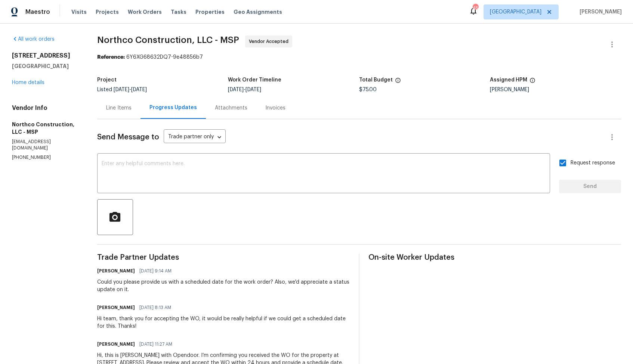
click at [100, 109] on div "Line Items" at bounding box center [118, 108] width 43 height 22
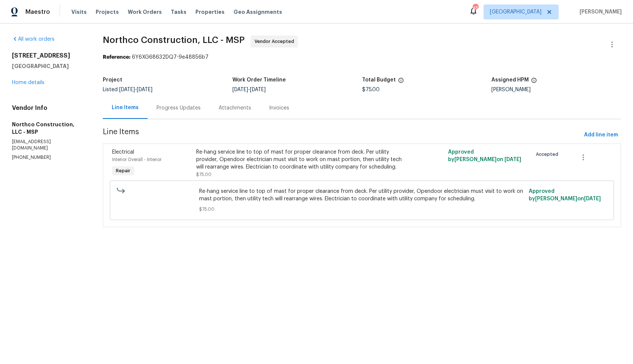
click at [20, 79] on div "[STREET_ADDRESS] Home details" at bounding box center [48, 69] width 73 height 34
click at [23, 82] on link "Home details" at bounding box center [28, 82] width 32 height 5
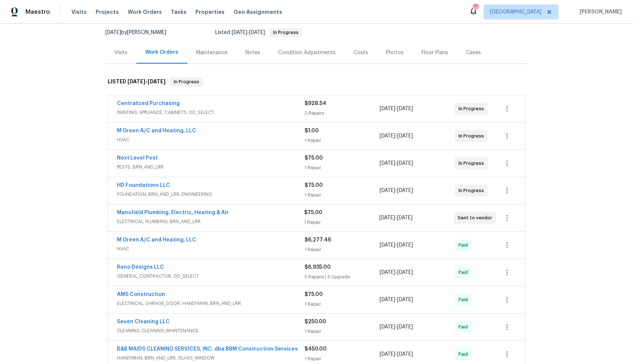
scroll to position [72, 0]
click at [140, 157] on link "Next Level Pest" at bounding box center [137, 157] width 41 height 5
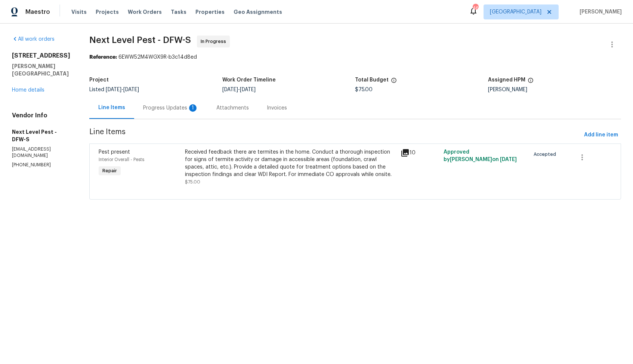
click at [169, 108] on div "Progress Updates 1" at bounding box center [170, 107] width 55 height 7
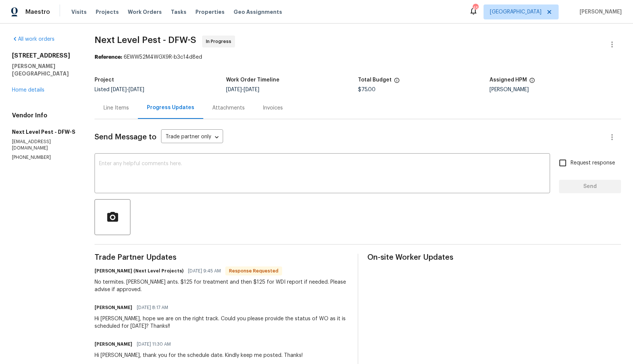
click at [119, 104] on div "Line Items" at bounding box center [115, 107] width 25 height 7
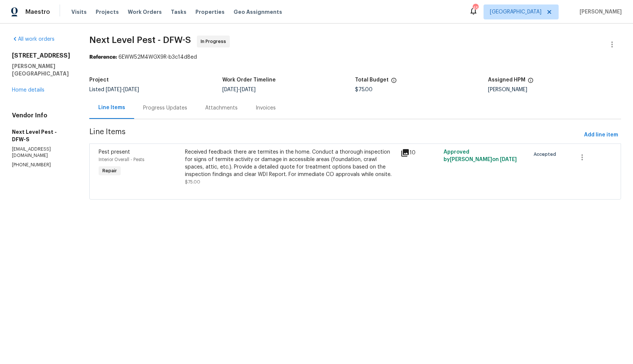
click at [257, 168] on div "Received feedback there are termites in the home. Conduct a thorough inspection…" at bounding box center [290, 163] width 211 height 30
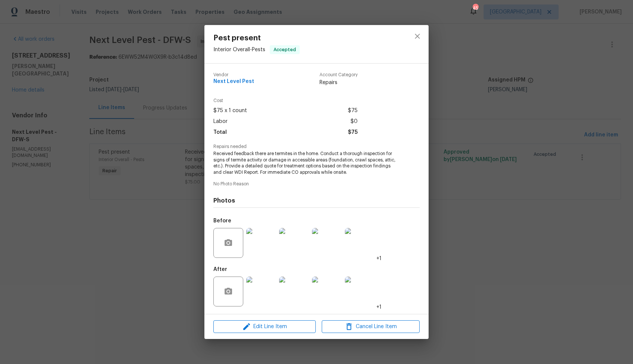
click at [175, 178] on div "Pest present Interior Overall - Pests Accepted Vendor Next Level Pest Account C…" at bounding box center [316, 182] width 633 height 364
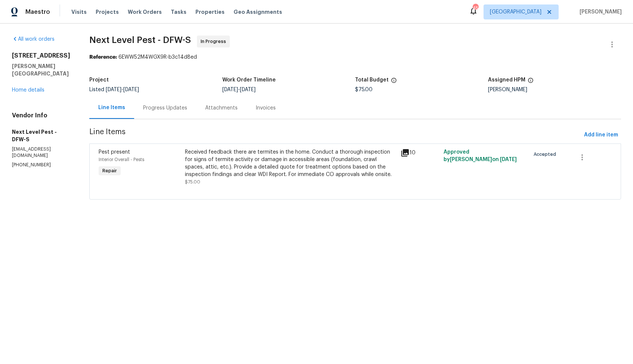
click at [158, 110] on div "Progress Updates" at bounding box center [165, 107] width 44 height 7
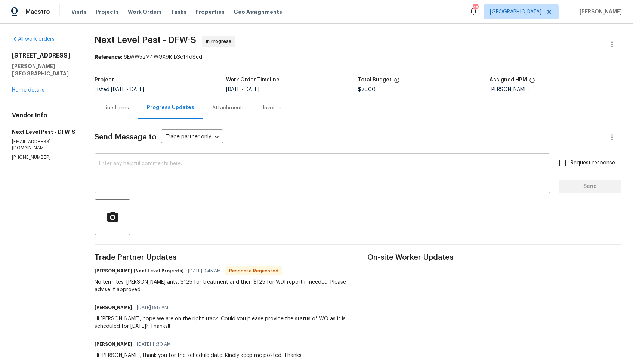
click at [230, 177] on textarea at bounding box center [322, 174] width 446 height 26
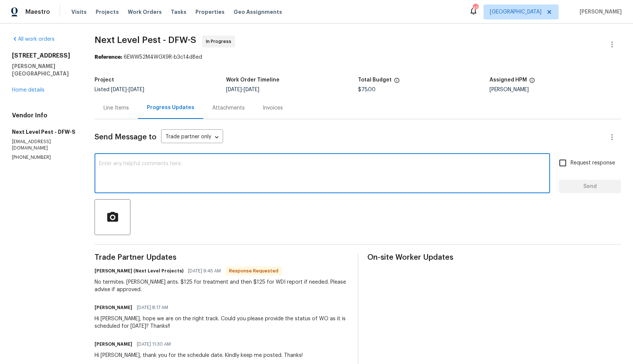
click at [224, 178] on textarea at bounding box center [322, 174] width 446 height 26
click at [104, 272] on h6 "[PERSON_NAME] (Next Level Projects)" at bounding box center [138, 270] width 89 height 7
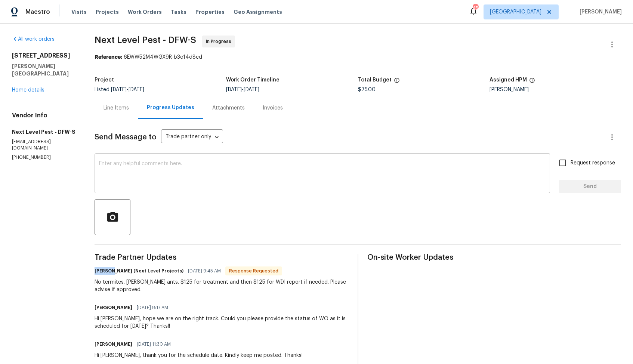
click at [157, 168] on textarea at bounding box center [322, 174] width 446 height 26
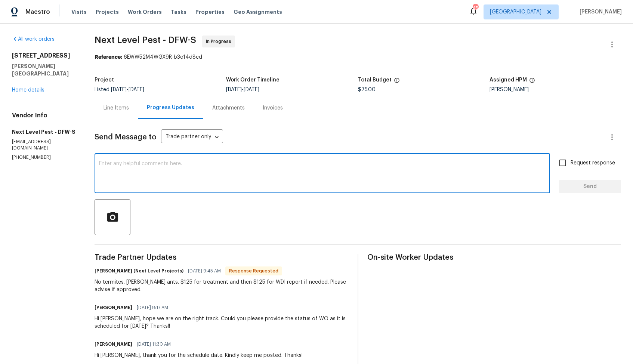
click at [120, 113] on div "Line Items" at bounding box center [115, 108] width 43 height 22
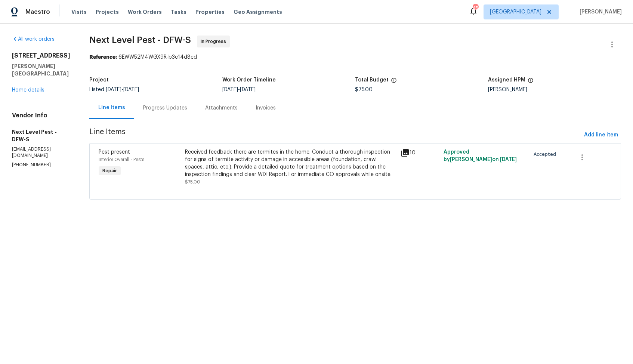
click at [270, 166] on div "Received feedback there are termites in the home. Conduct a thorough inspection…" at bounding box center [290, 163] width 211 height 30
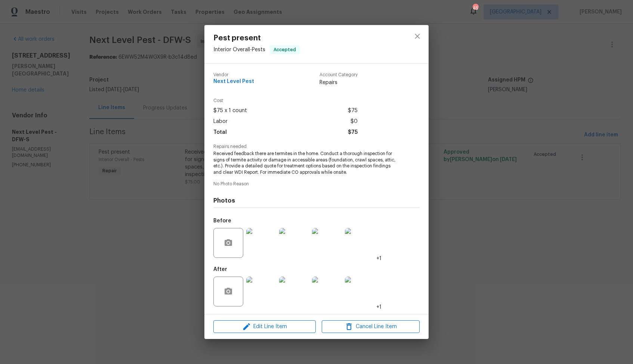
click at [256, 287] on img at bounding box center [261, 291] width 30 height 30
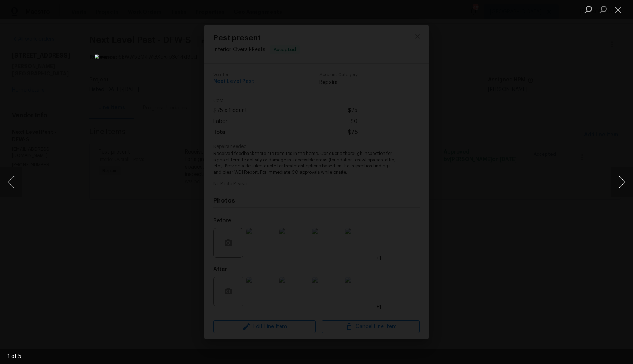
click at [621, 182] on button "Next image" at bounding box center [621, 182] width 22 height 30
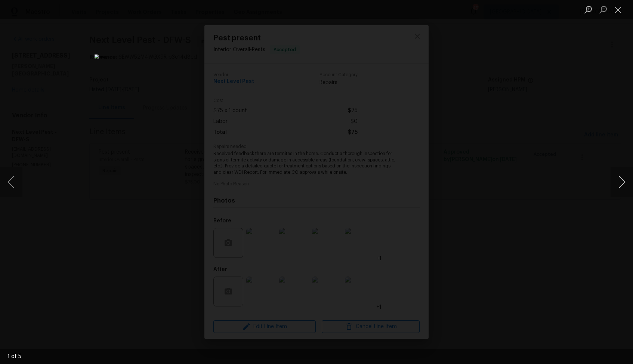
click at [621, 182] on button "Next image" at bounding box center [621, 182] width 22 height 30
click at [586, 159] on div "Lightbox" at bounding box center [316, 182] width 633 height 364
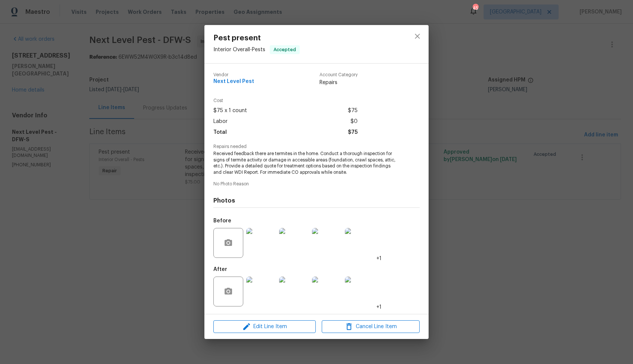
click at [263, 241] on img at bounding box center [261, 243] width 30 height 30
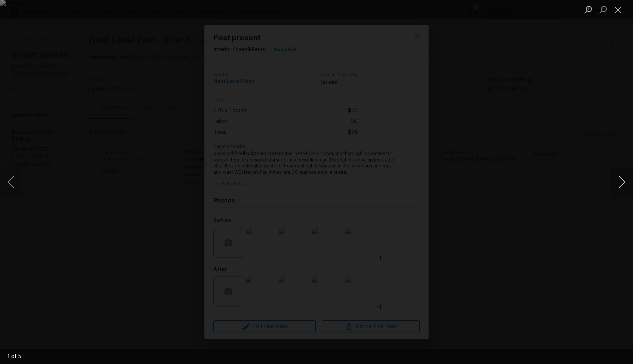
click at [623, 182] on button "Next image" at bounding box center [621, 182] width 22 height 30
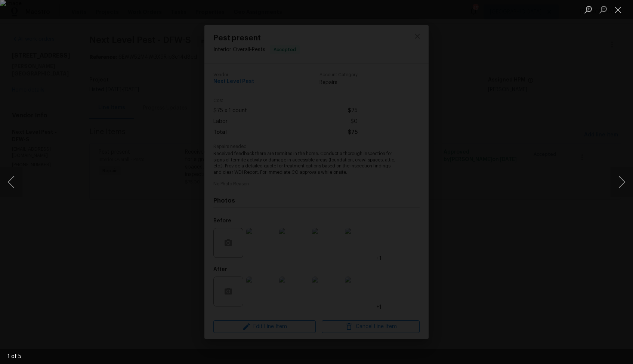
click at [554, 161] on div "Lightbox" at bounding box center [316, 182] width 633 height 364
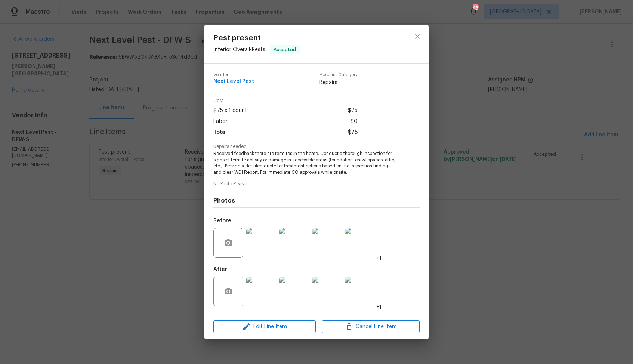
click at [481, 172] on div "Pest present Interior Overall - Pests Accepted Vendor Next Level Pest Account C…" at bounding box center [316, 182] width 633 height 364
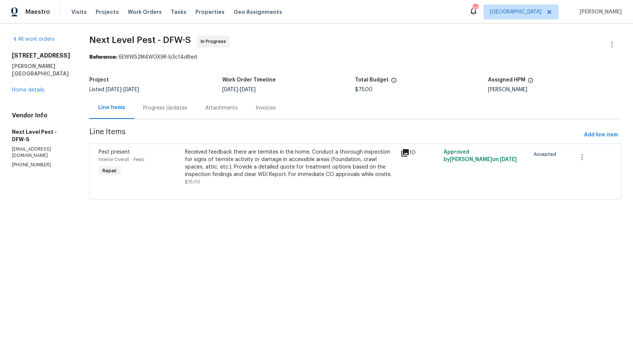
click at [241, 171] on div "Received feedback there are termites in the home. Conduct a thorough inspection…" at bounding box center [290, 163] width 211 height 30
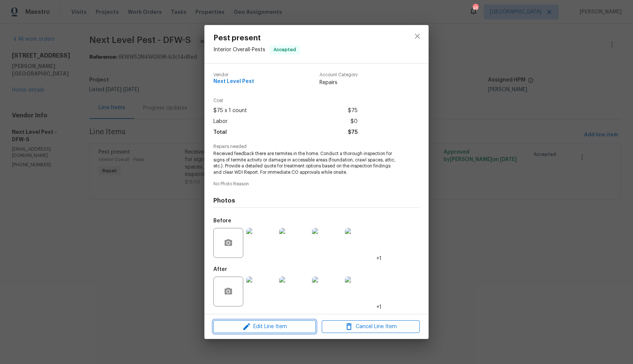
click at [262, 328] on span "Edit Line Item" at bounding box center [265, 326] width 98 height 9
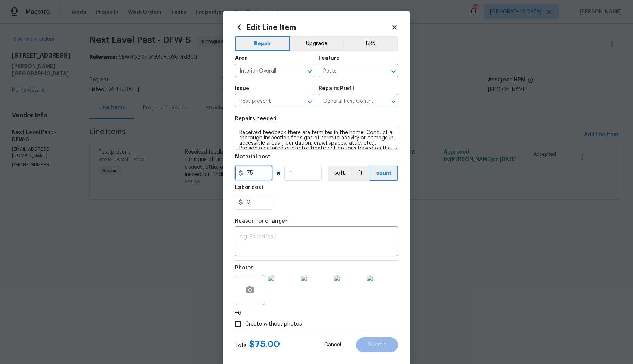
click at [256, 172] on input "75" at bounding box center [253, 172] width 37 height 15
type input "250"
click at [325, 246] on textarea at bounding box center [316, 242] width 154 height 16
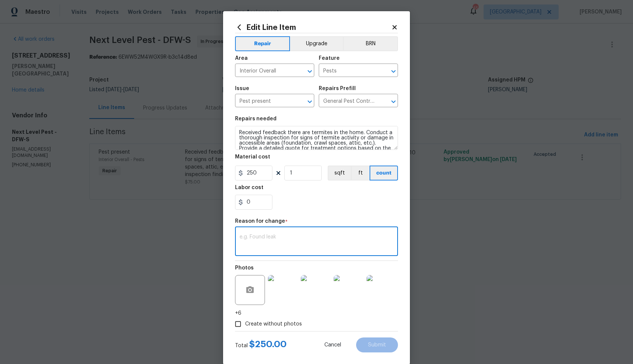
click at [281, 241] on textarea at bounding box center [316, 242] width 154 height 16
paste textarea "(AM) Updated per vendor’s final cost."
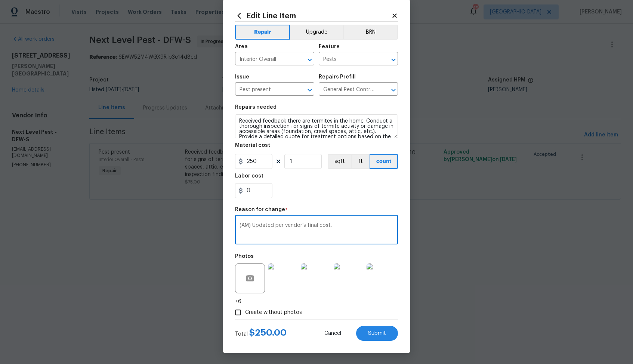
scroll to position [16, 0]
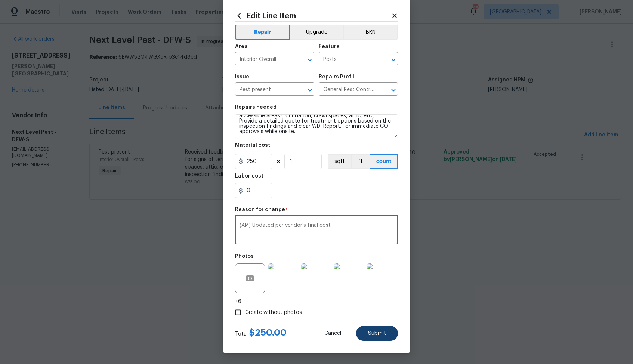
type textarea "(AM) Updated per vendor’s final cost."
click at [386, 330] on button "Submit" at bounding box center [377, 333] width 42 height 15
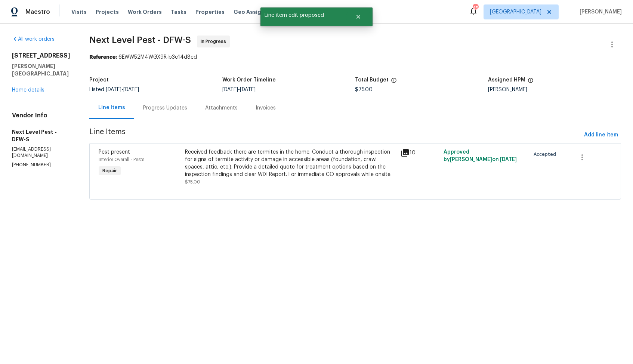
scroll to position [0, 0]
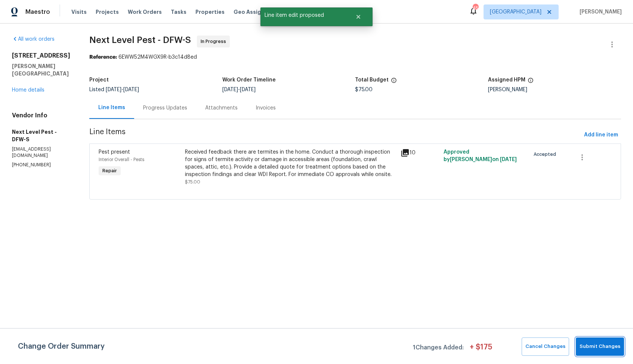
click at [593, 341] on button "Submit Changes" at bounding box center [600, 346] width 48 height 18
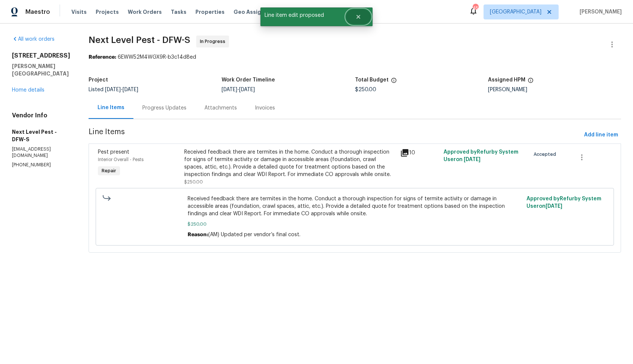
click at [360, 14] on icon "Close" at bounding box center [358, 17] width 6 height 6
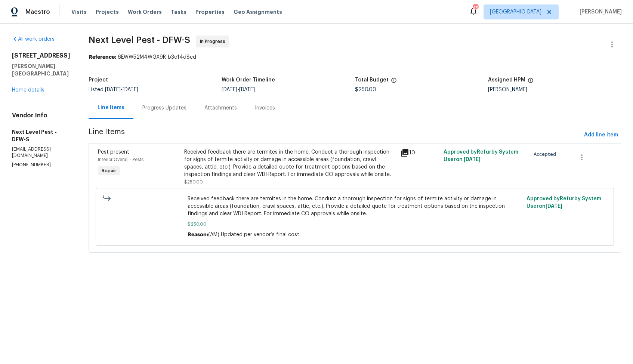
click at [159, 100] on div "Progress Updates" at bounding box center [164, 108] width 62 height 22
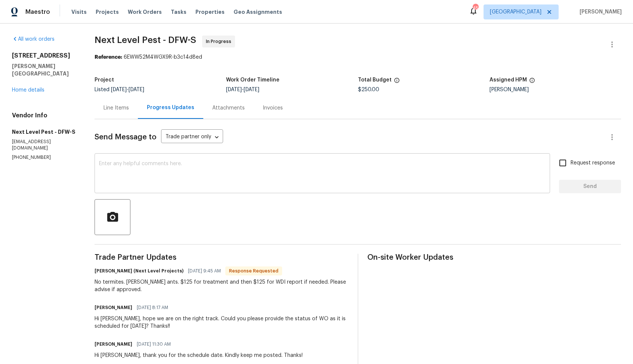
click at [190, 179] on textarea at bounding box center [322, 174] width 446 height 26
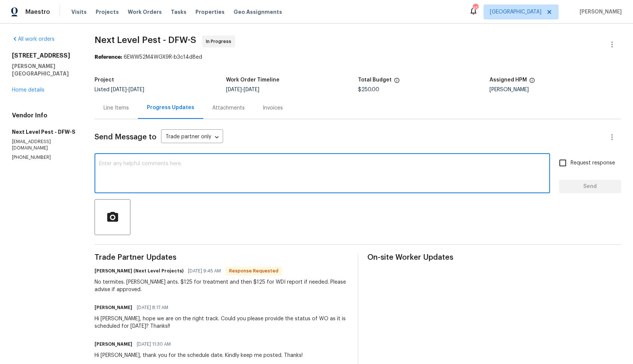
click at [103, 272] on h6 "[PERSON_NAME] (Next Level Projects)" at bounding box center [138, 270] width 89 height 7
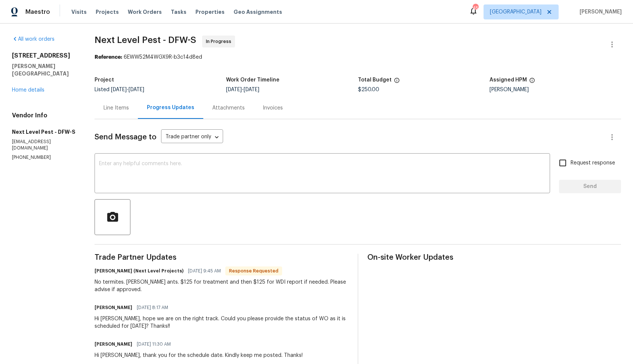
click at [103, 272] on h6 "[PERSON_NAME] (Next Level Projects)" at bounding box center [138, 270] width 89 height 7
copy h6 "[PERSON_NAME]"
click at [213, 172] on textarea at bounding box center [322, 174] width 446 height 26
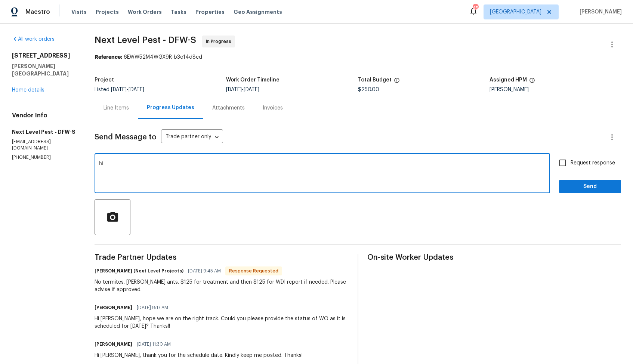
type textarea "h"
paste textarea "[PERSON_NAME]"
type textarea "Hi [PERSON_NAME], the cost has been updated. Kindly provide us the WDI report. …"
click at [567, 164] on input "Request response" at bounding box center [563, 163] width 16 height 16
checkbox input "true"
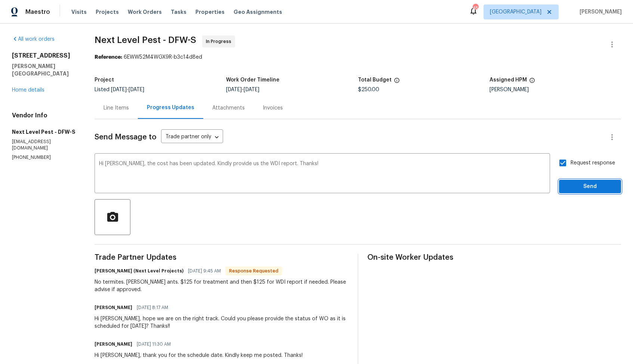
click at [578, 185] on span "Send" at bounding box center [590, 186] width 50 height 9
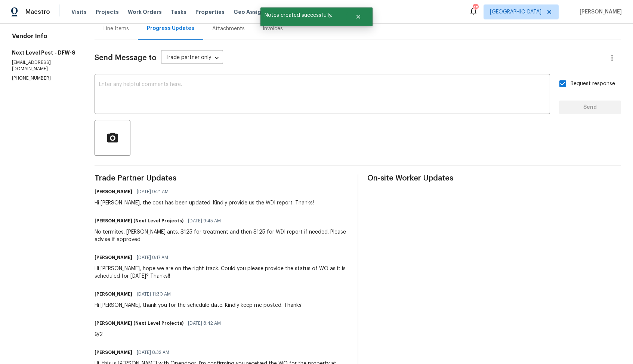
scroll to position [80, 0]
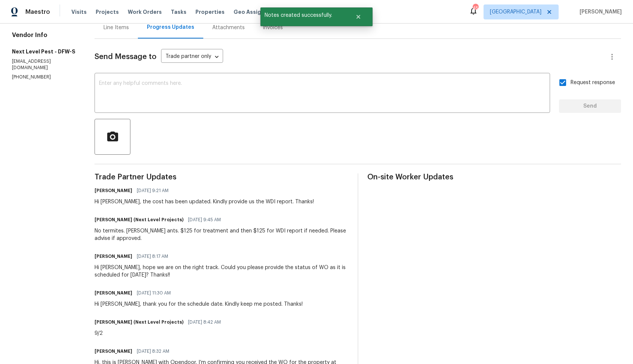
click at [121, 232] on div "No termites. [PERSON_NAME] ants. $125 for treatment and then $125 for WDI repor…" at bounding box center [221, 234] width 254 height 15
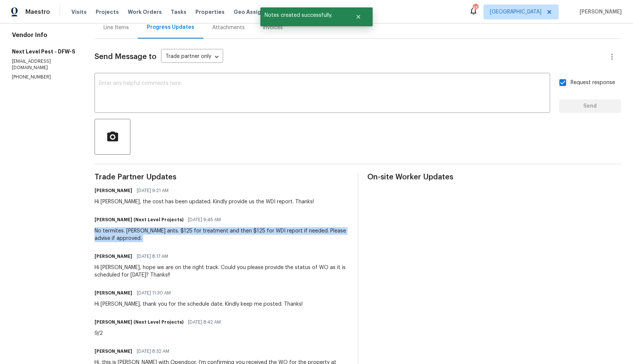
click at [121, 232] on div "No termites. [PERSON_NAME] ants. $125 for treatment and then $125 for WDI repor…" at bounding box center [221, 234] width 254 height 15
copy div "No termites. [PERSON_NAME] ants. $125 for treatment and then $125 for WDI repor…"
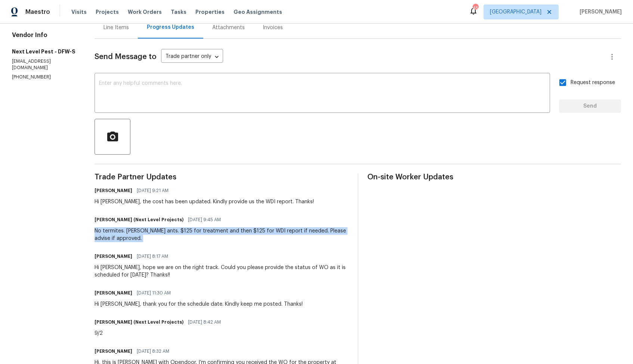
click at [116, 166] on div "Send Message to Trade partner only Trade partner only ​ x ​ Request response Se…" at bounding box center [357, 218] width 526 height 359
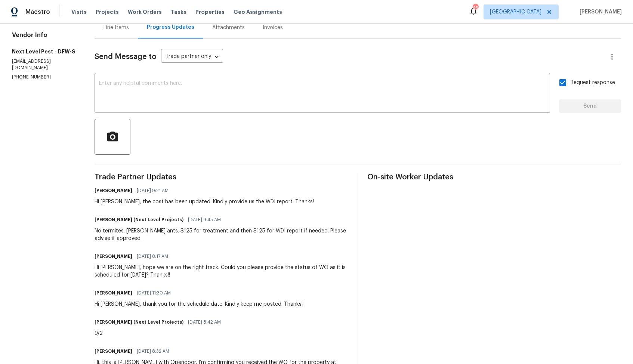
scroll to position [0, 0]
